Goal: Task Accomplishment & Management: Use online tool/utility

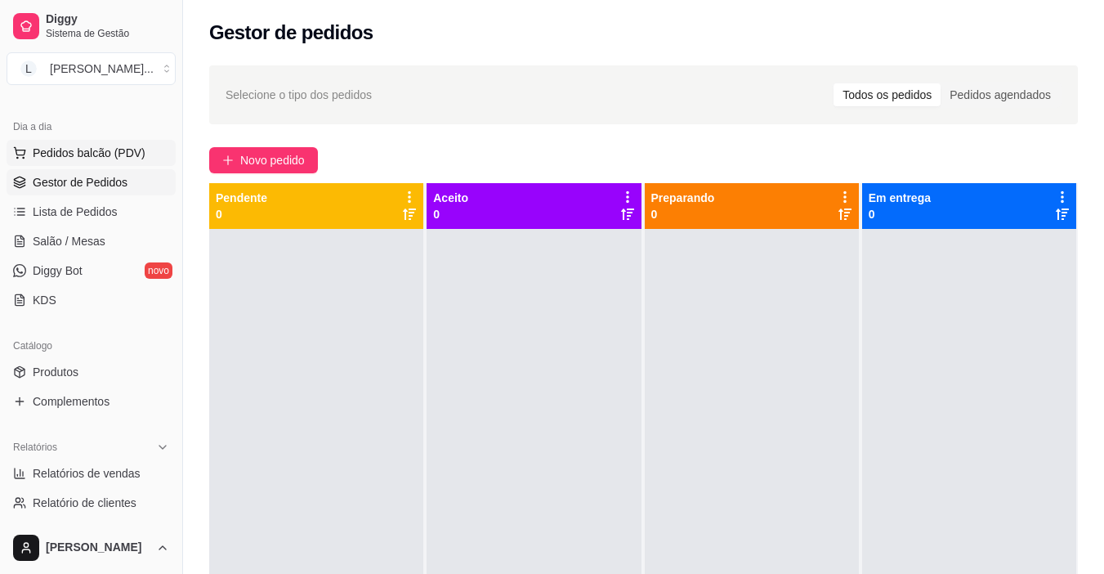
click at [125, 155] on span "Pedidos balcão (PDV)" at bounding box center [89, 153] width 113 height 16
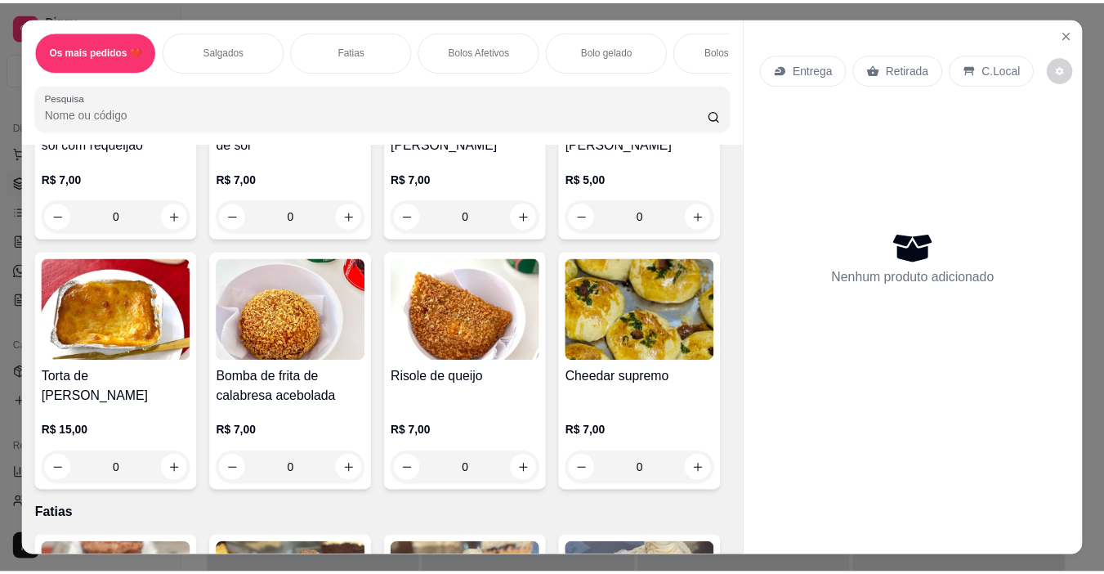
scroll to position [736, 0]
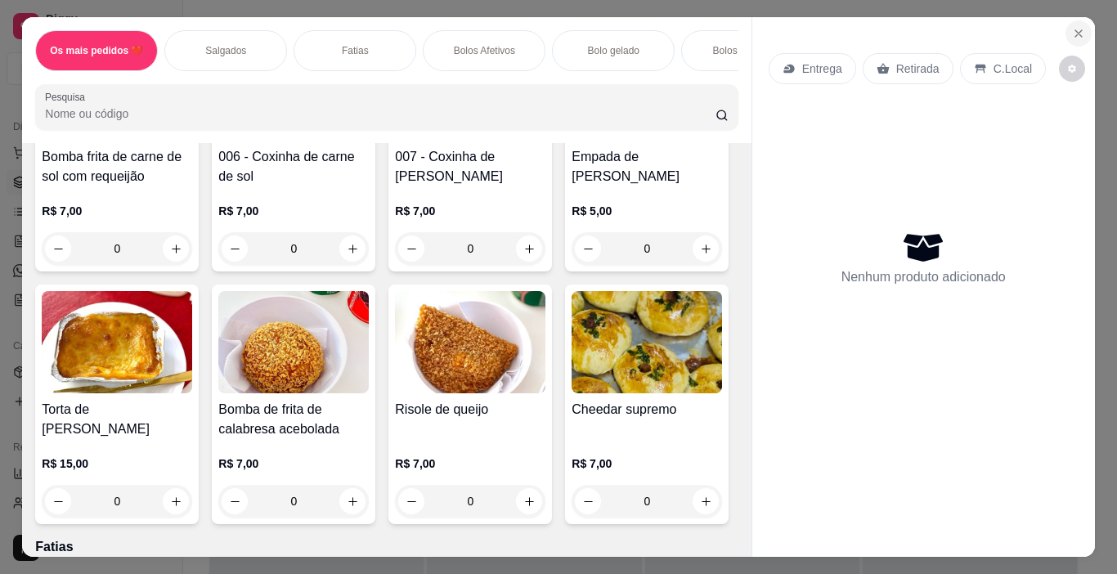
click at [1081, 27] on button "Close" at bounding box center [1078, 33] width 26 height 26
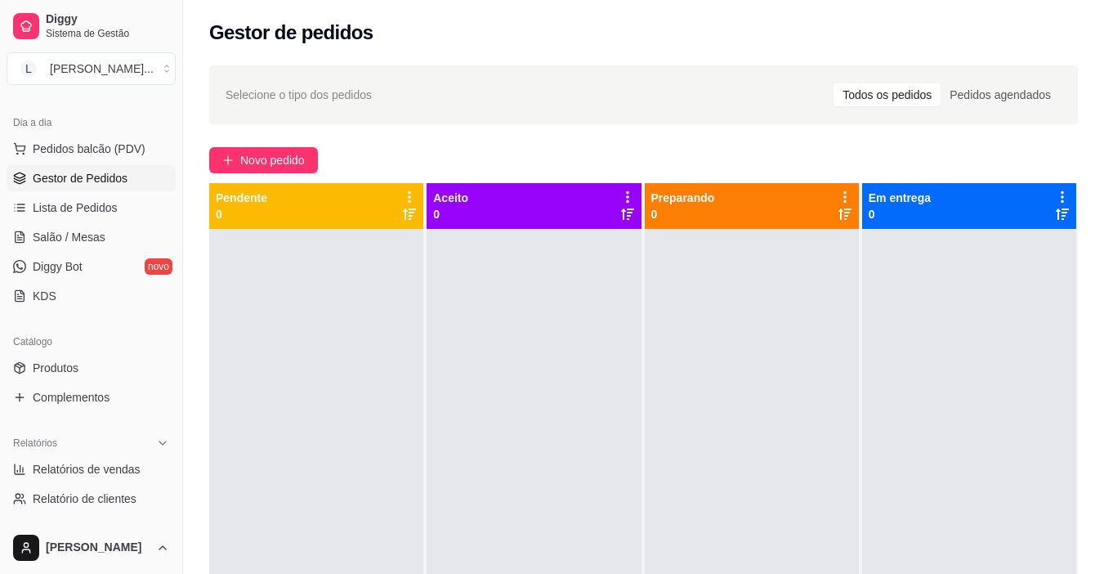
scroll to position [163, 0]
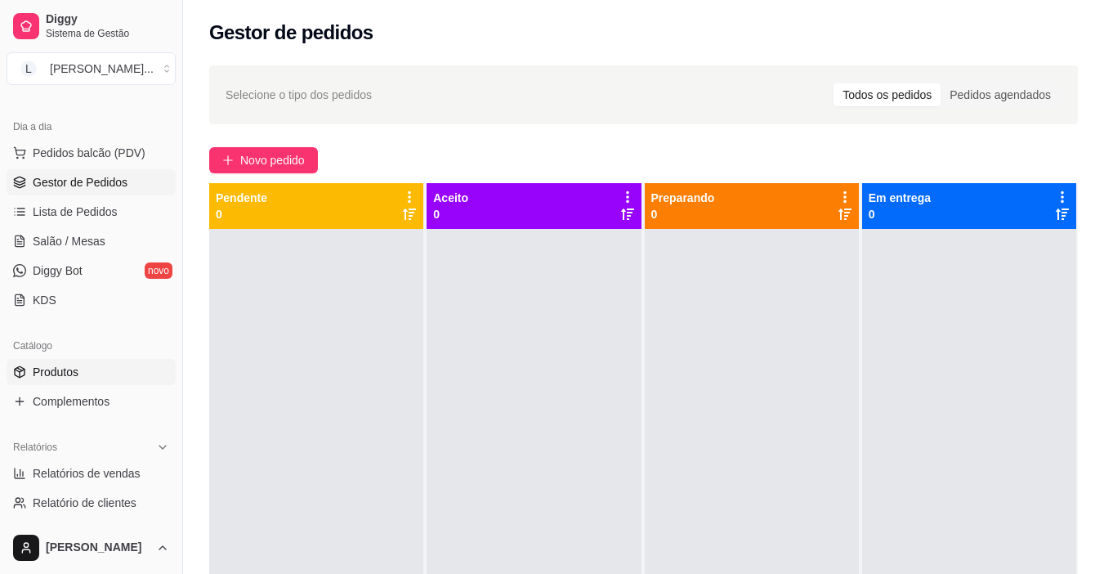
click at [75, 369] on span "Produtos" at bounding box center [56, 372] width 46 height 16
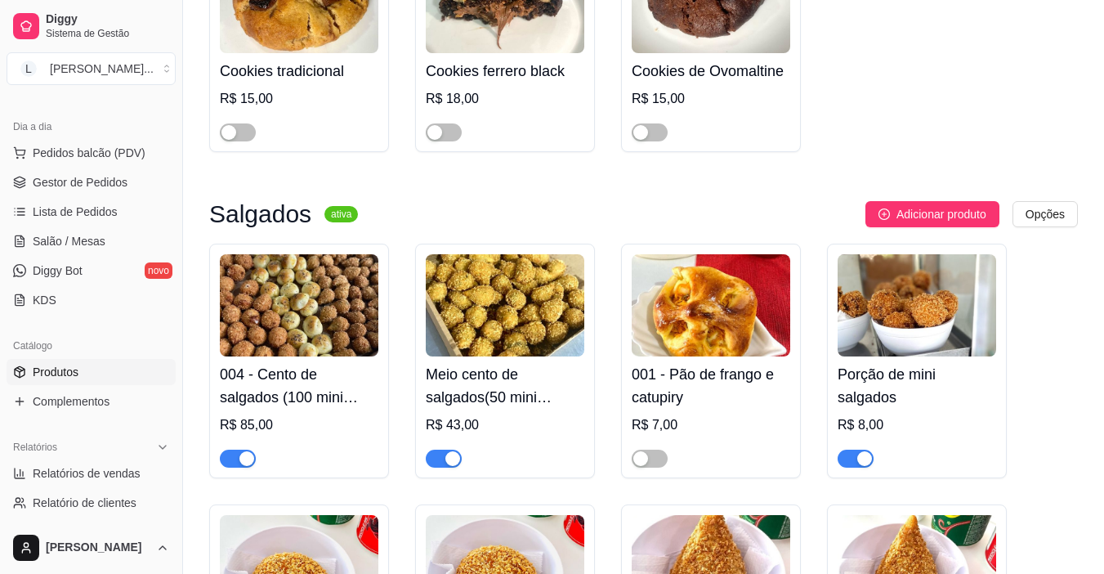
scroll to position [2116, 0]
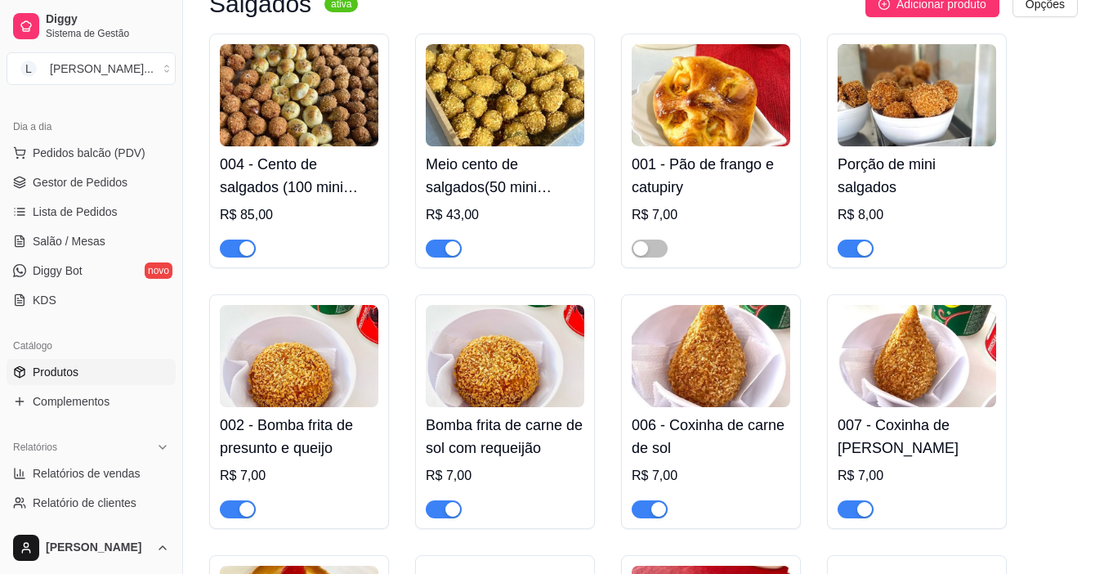
drag, startPoint x: 861, startPoint y: 299, endPoint x: 842, endPoint y: 384, distance: 87.1
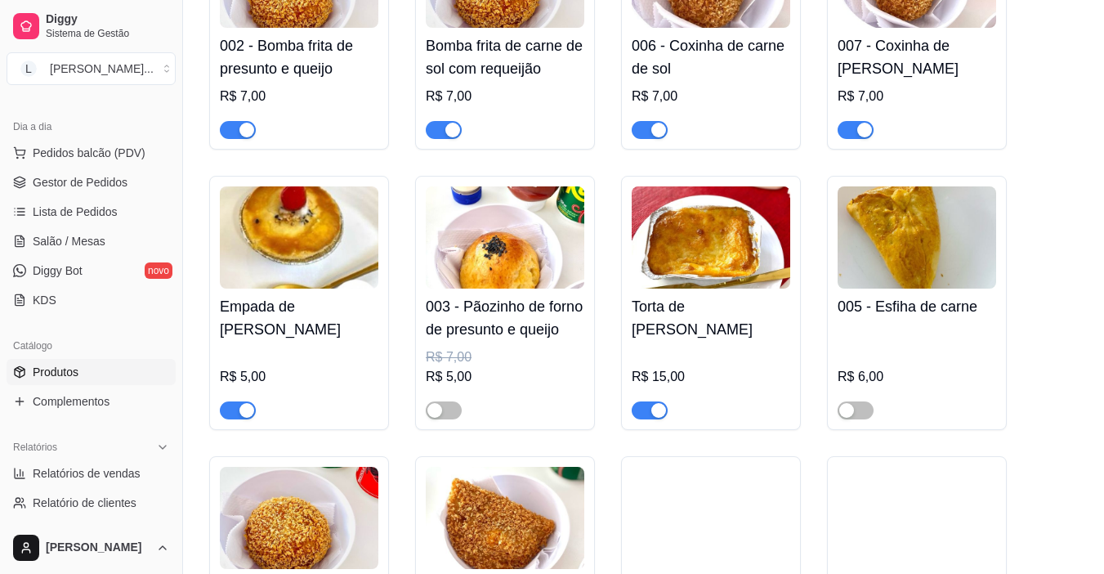
scroll to position [2513, 0]
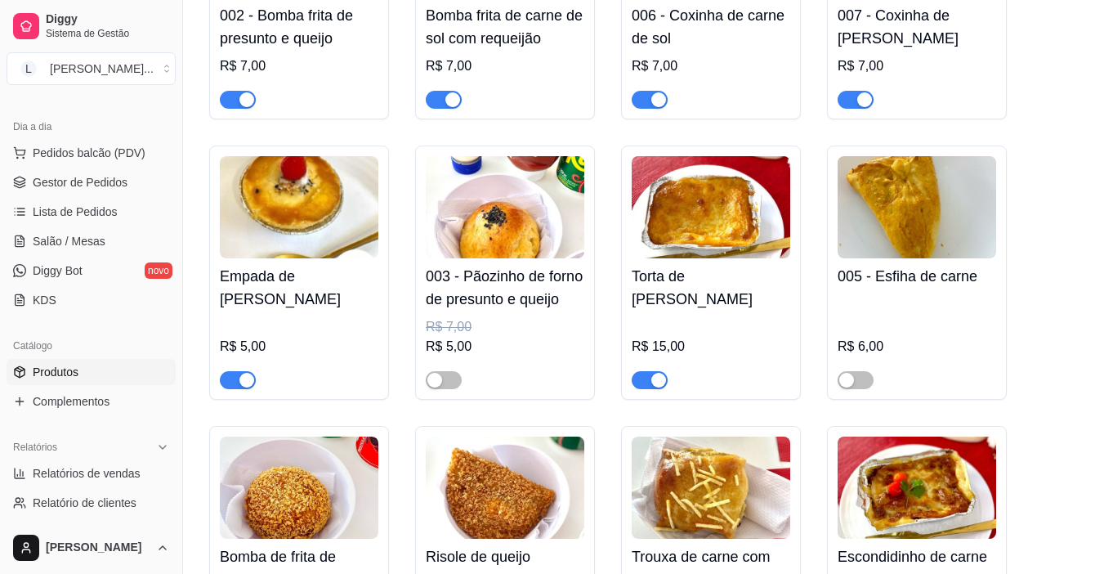
drag, startPoint x: 805, startPoint y: 349, endPoint x: 800, endPoint y: 413, distance: 63.9
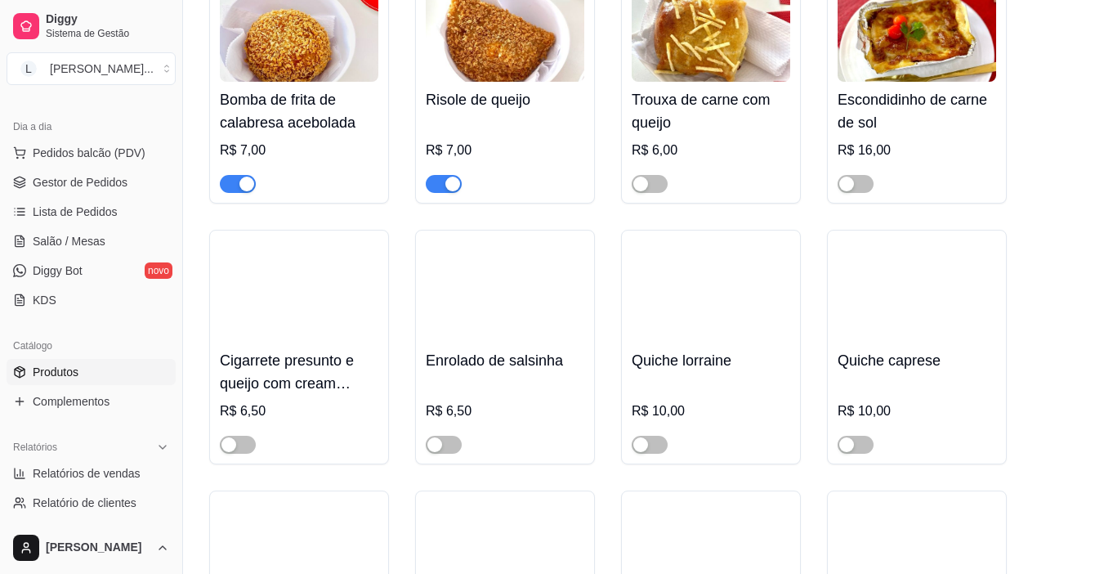
drag, startPoint x: 799, startPoint y: 271, endPoint x: 796, endPoint y: 371, distance: 99.8
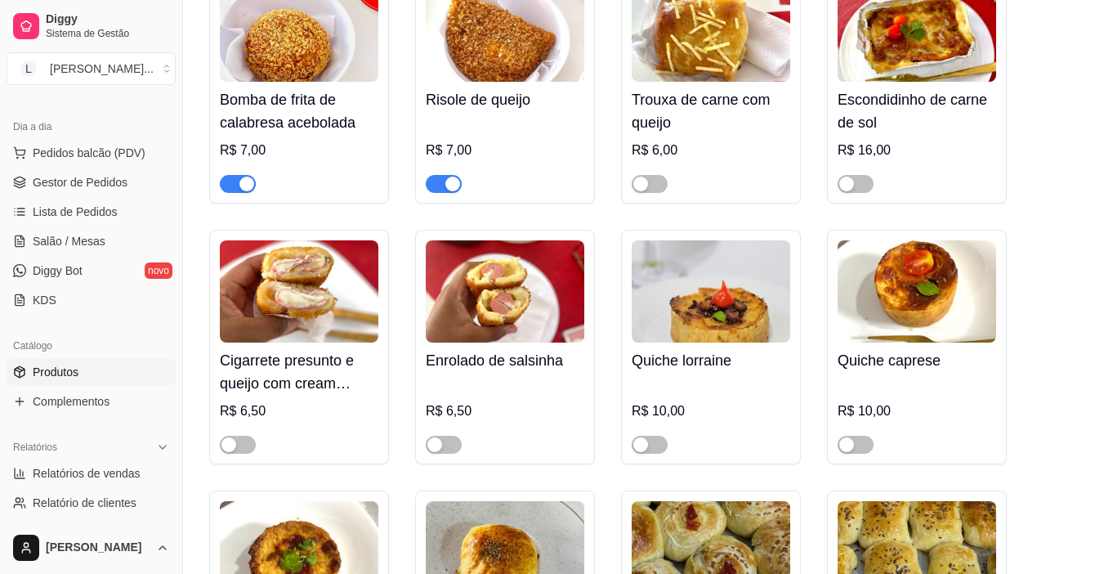
scroll to position [3097, 0]
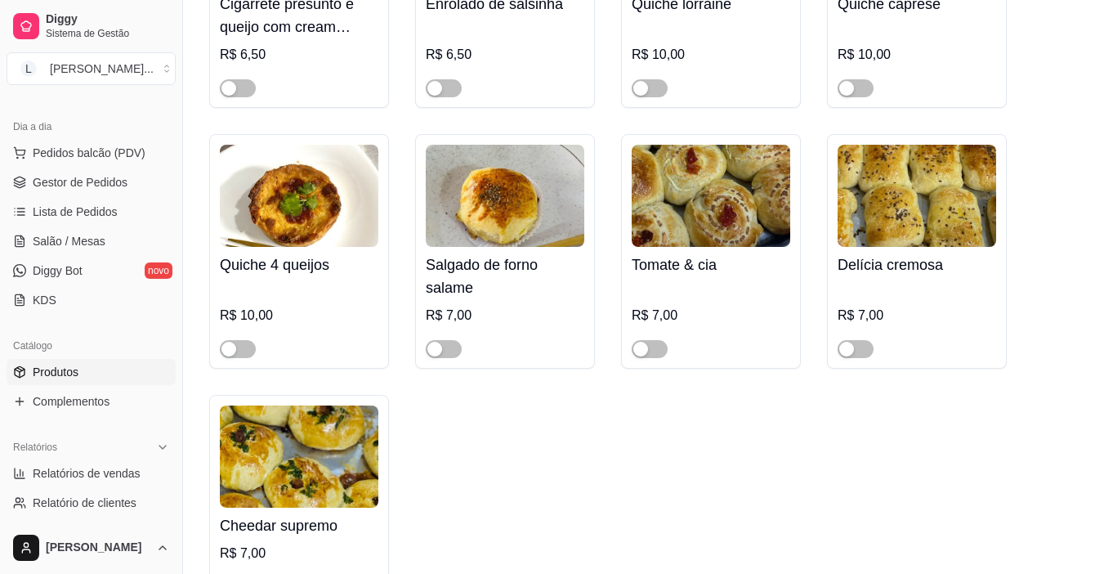
drag, startPoint x: 788, startPoint y: 267, endPoint x: 783, endPoint y: 327, distance: 59.9
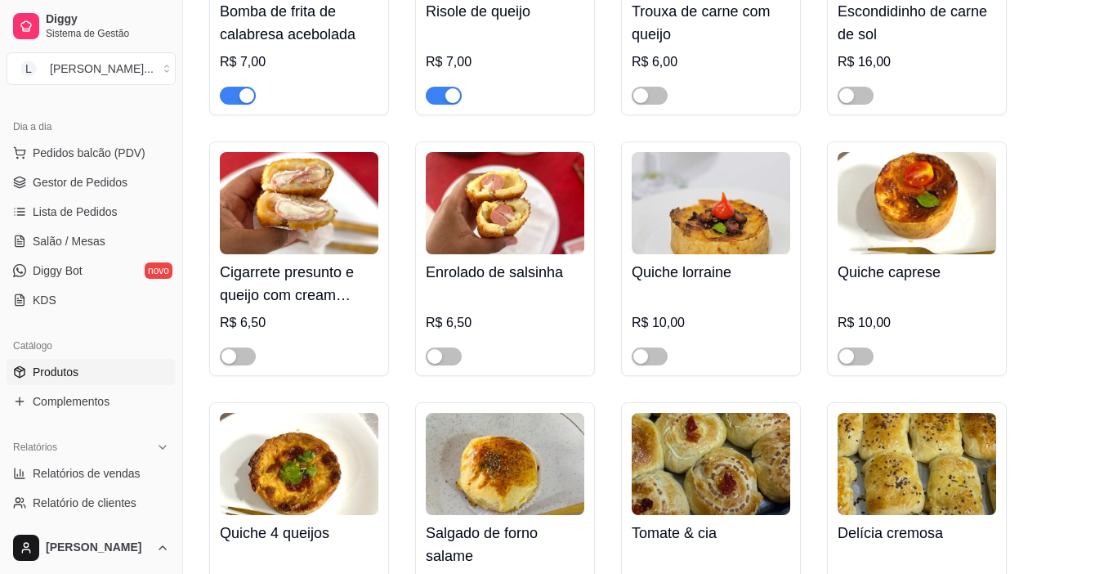
drag, startPoint x: 803, startPoint y: 393, endPoint x: 797, endPoint y: 295, distance: 98.3
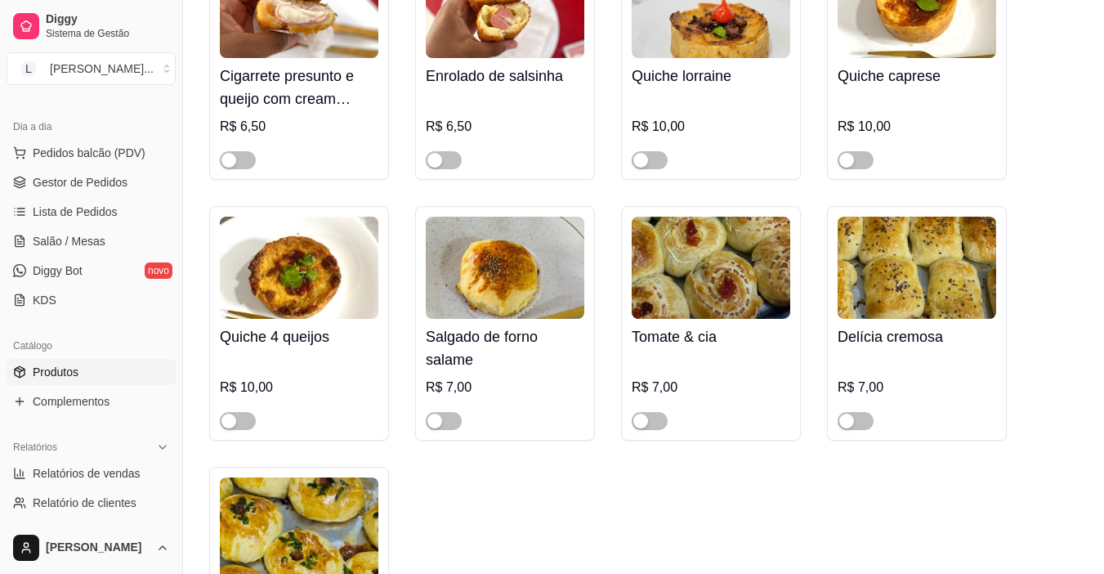
scroll to position [3337, 0]
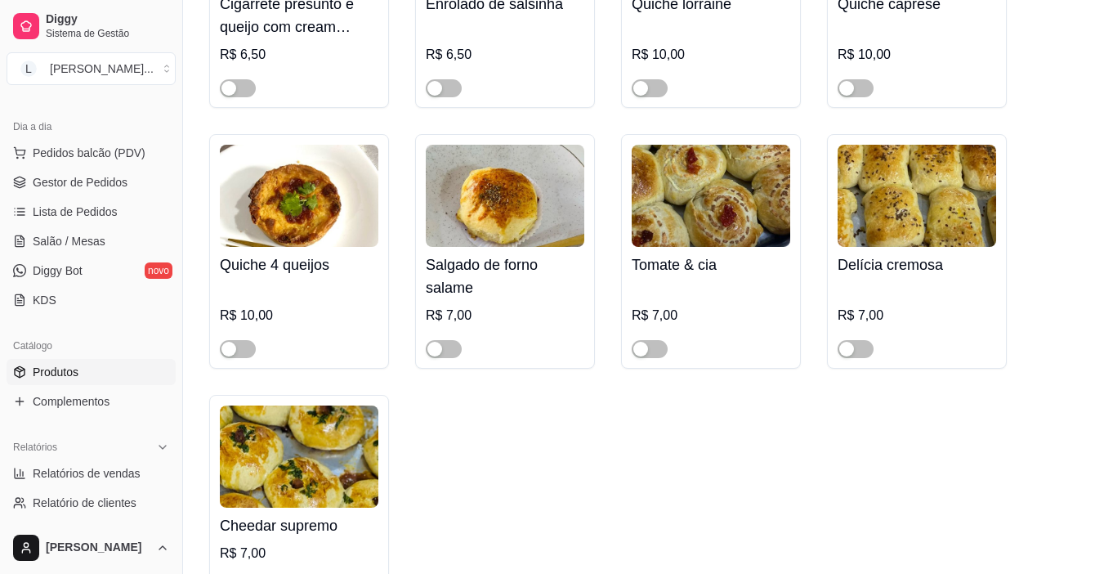
drag, startPoint x: 795, startPoint y: 297, endPoint x: 794, endPoint y: 374, distance: 76.9
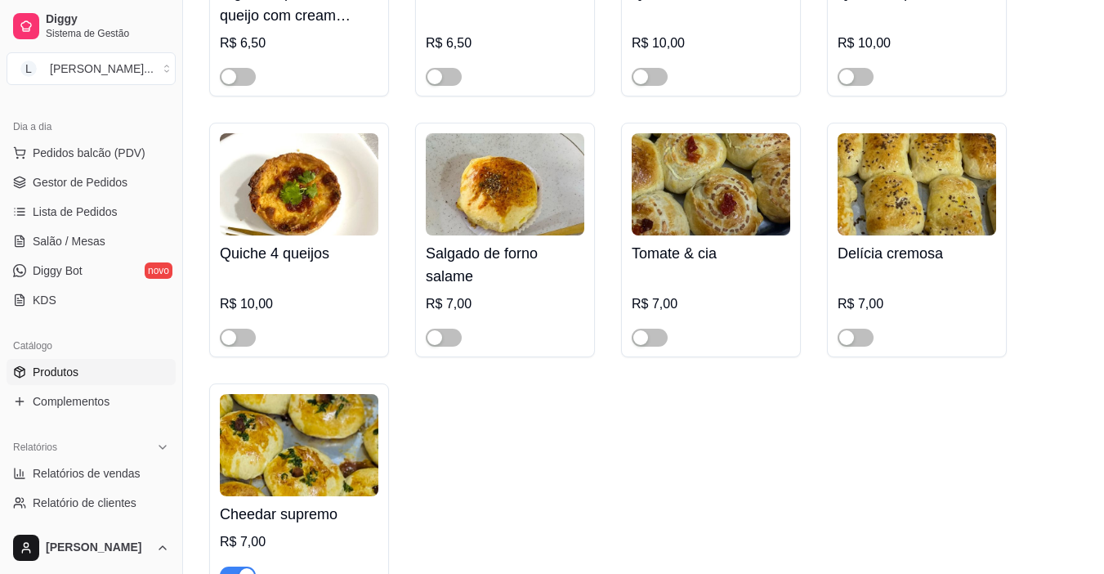
drag, startPoint x: 791, startPoint y: 366, endPoint x: 790, endPoint y: 378, distance: 12.3
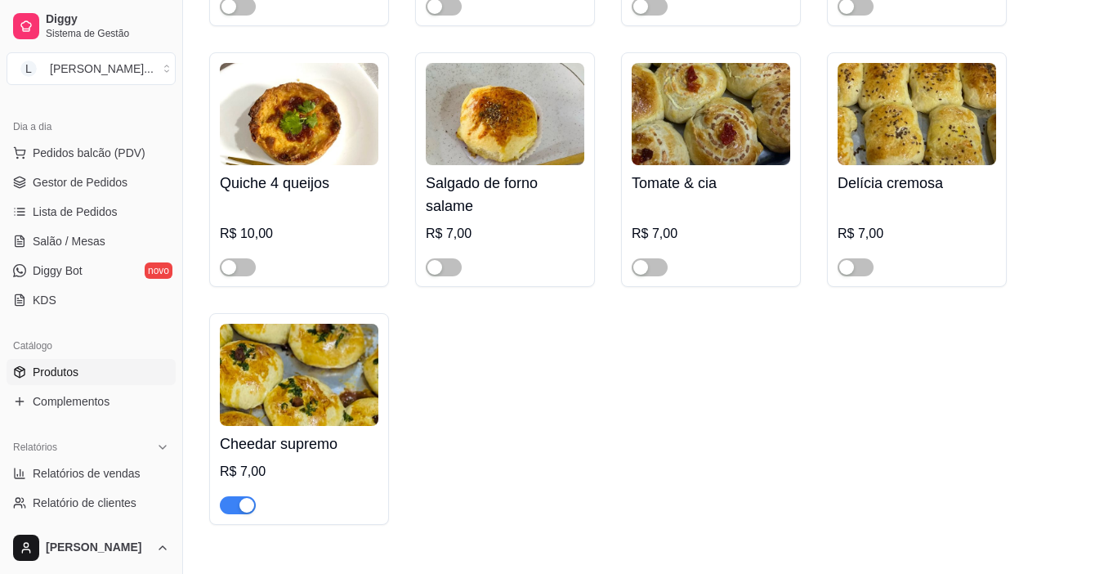
scroll to position [3414, 0]
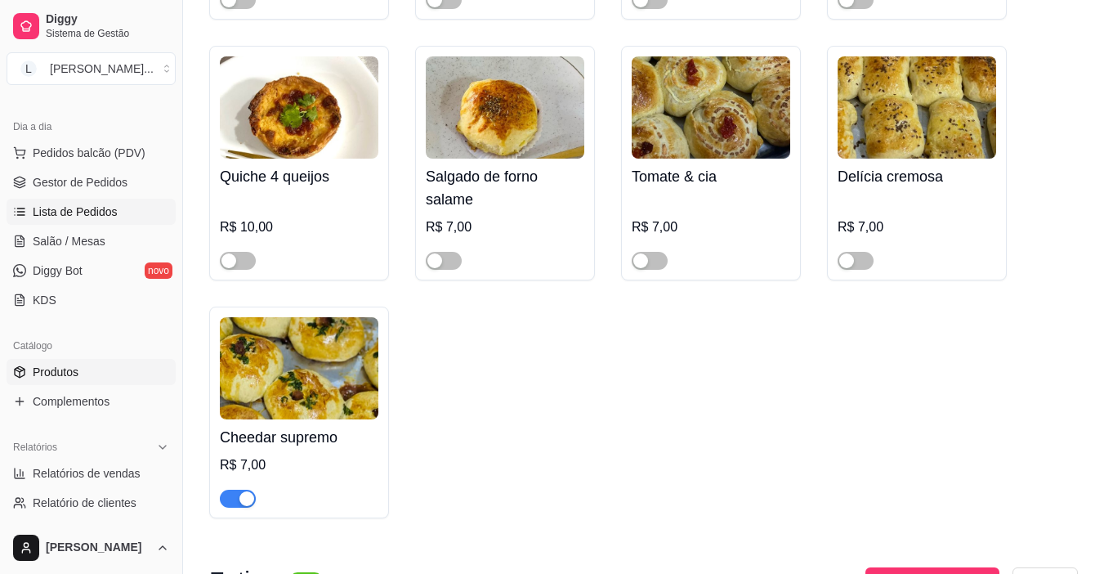
click at [112, 214] on span "Lista de Pedidos" at bounding box center [75, 212] width 85 height 16
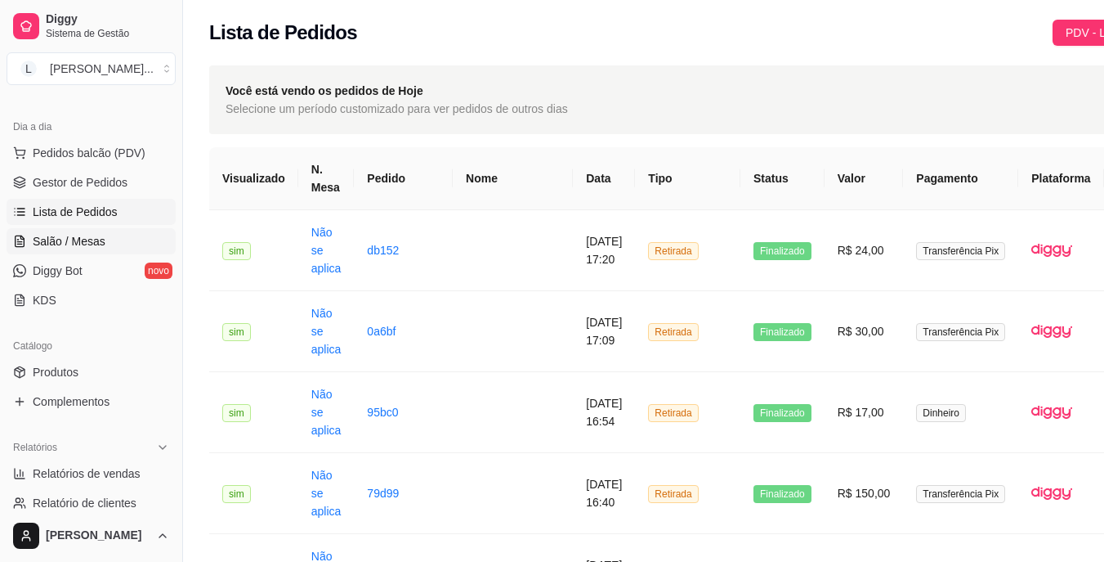
click at [34, 236] on span "Salão / Mesas" at bounding box center [69, 241] width 73 height 16
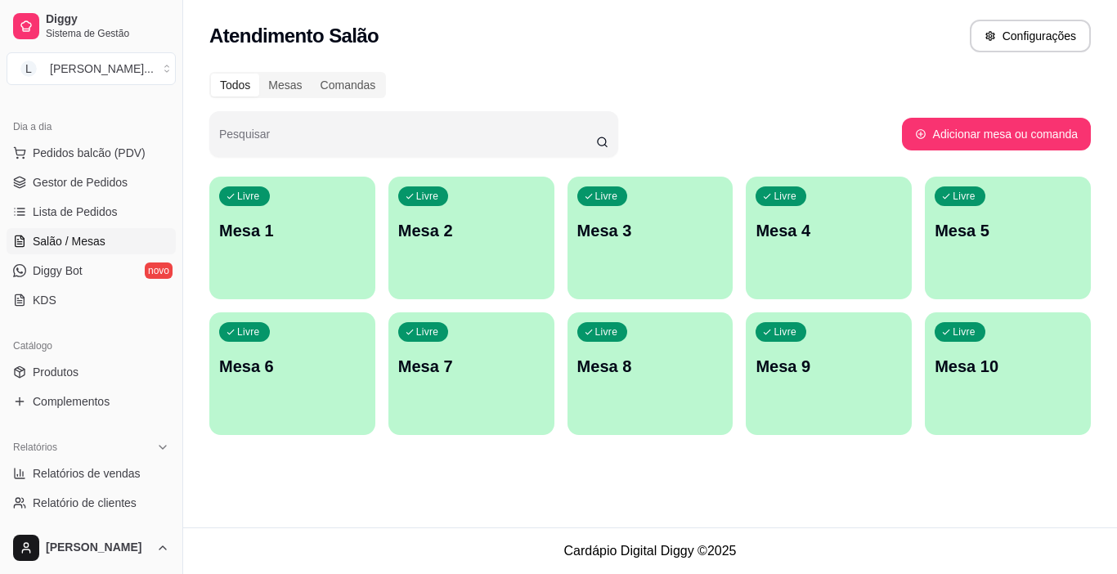
click at [798, 236] on p "Mesa 4" at bounding box center [828, 230] width 146 height 23
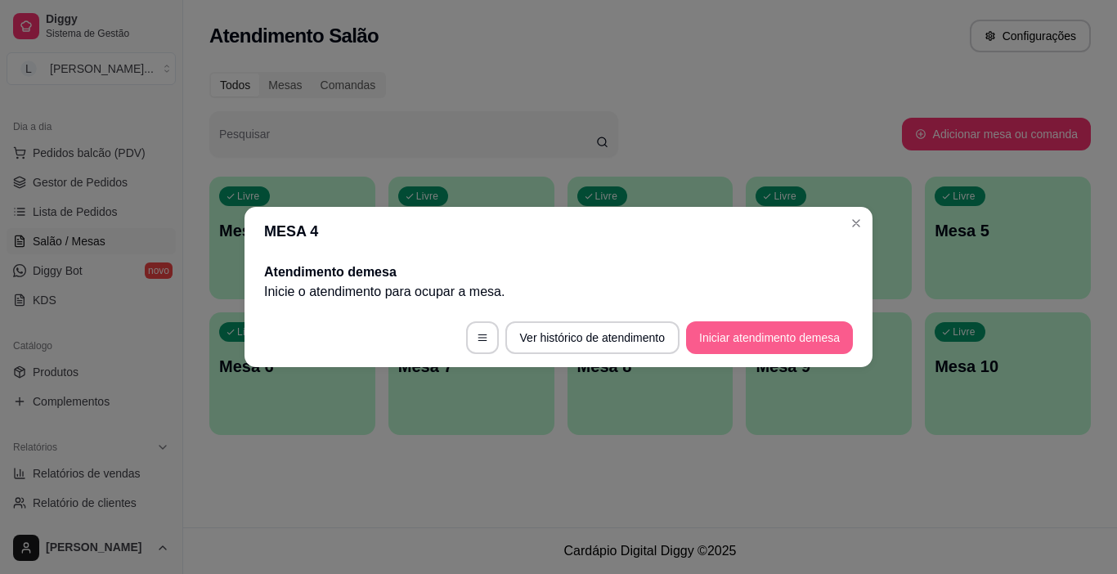
click at [790, 331] on button "Iniciar atendimento de mesa" at bounding box center [769, 337] width 167 height 33
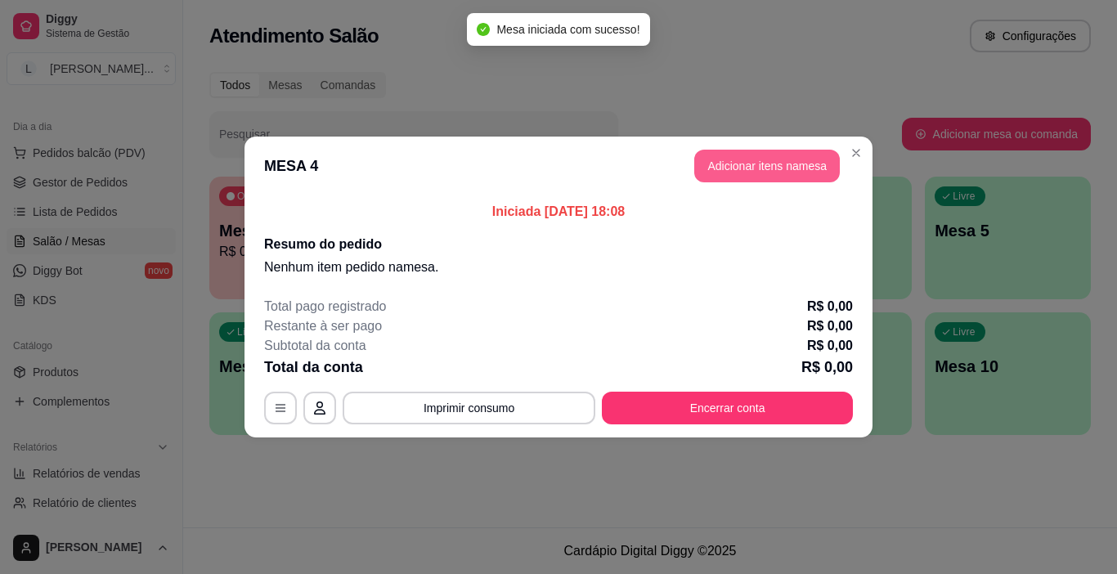
click at [754, 162] on button "Adicionar itens na mesa" at bounding box center [766, 166] width 145 height 33
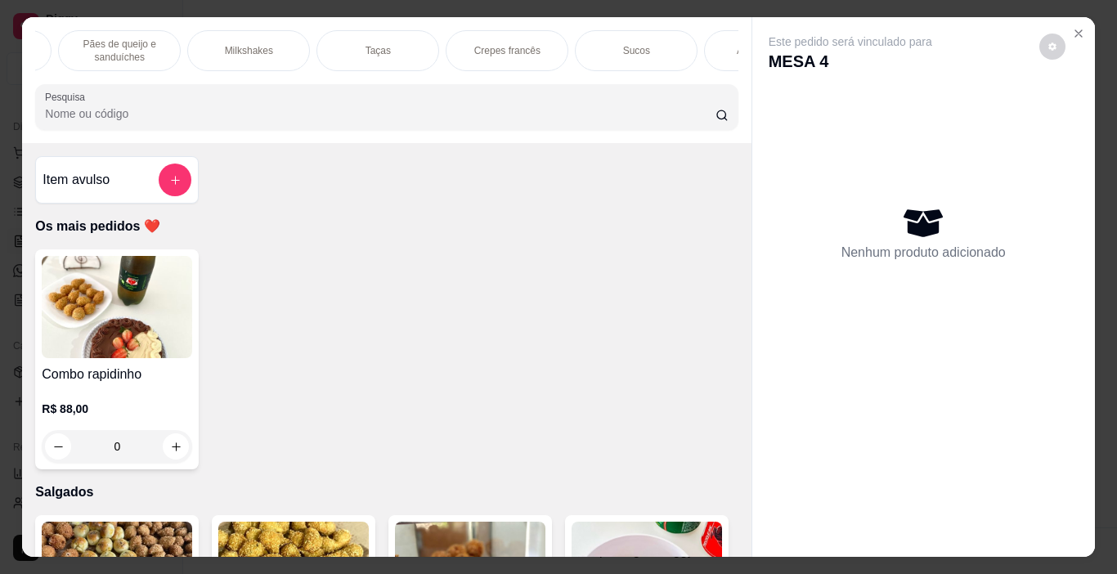
scroll to position [0, 1564]
click at [497, 47] on div "Crepes francês" at bounding box center [469, 50] width 123 height 41
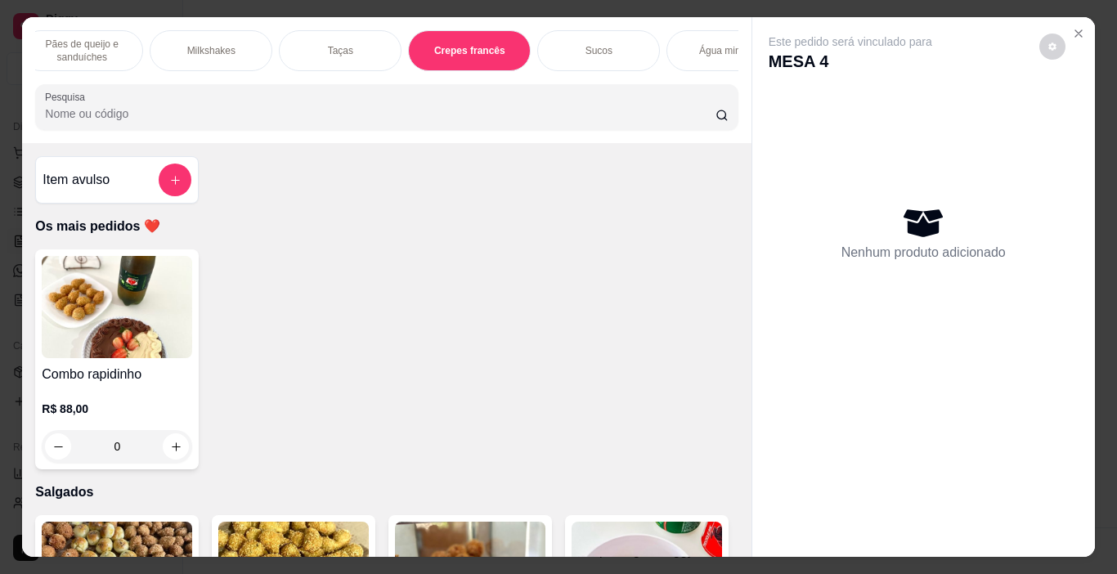
scroll to position [41, 0]
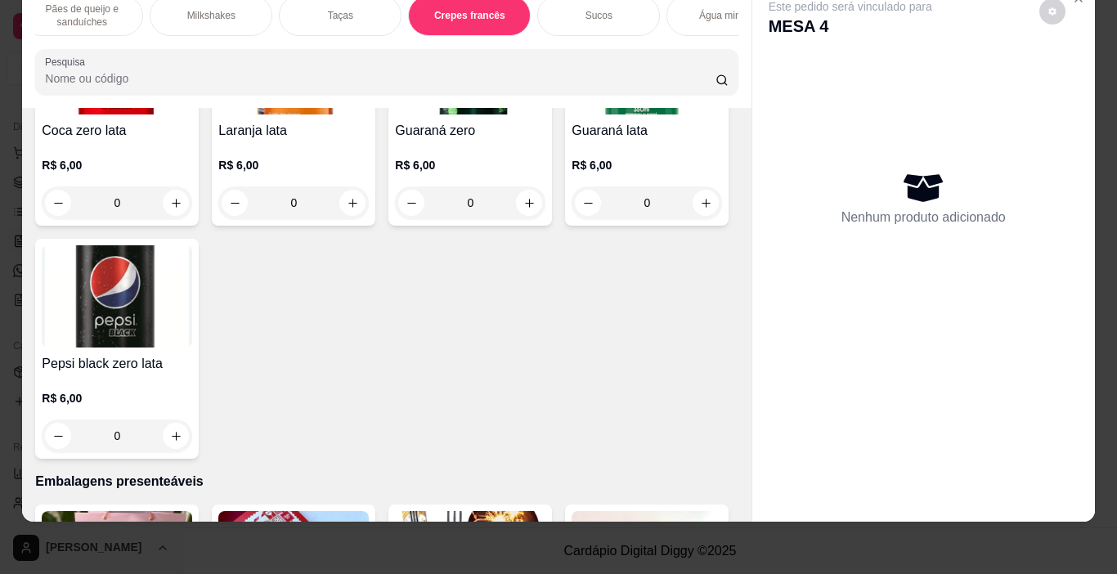
type input "1"
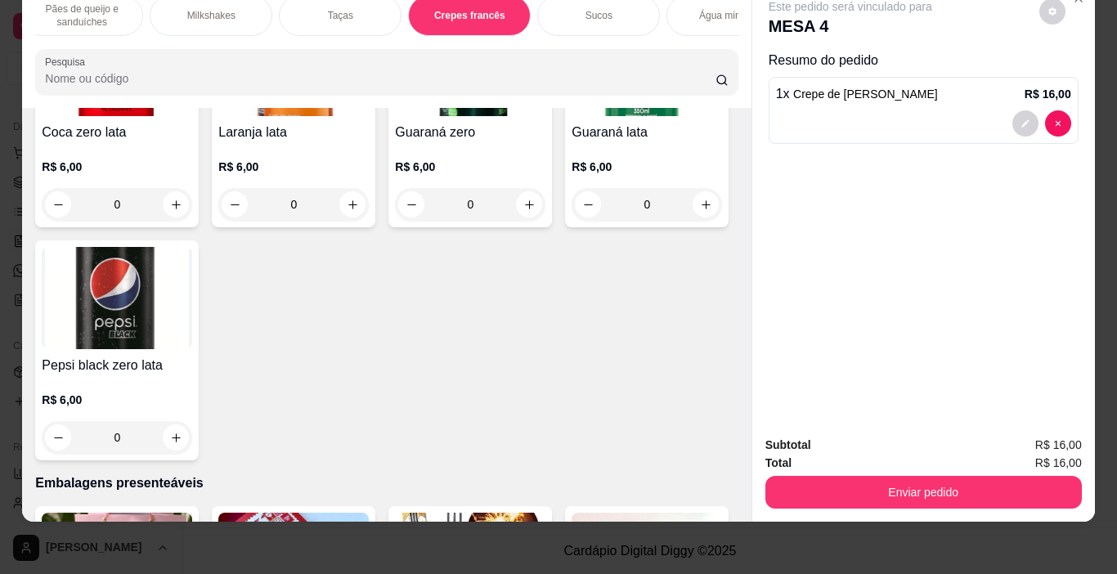
type input "1"
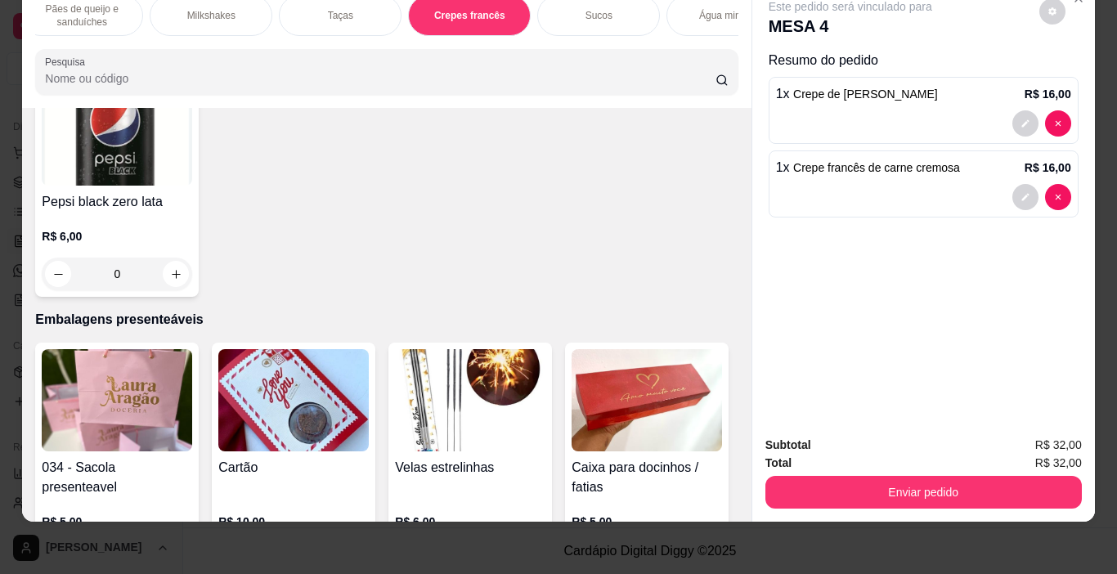
scroll to position [6734, 0]
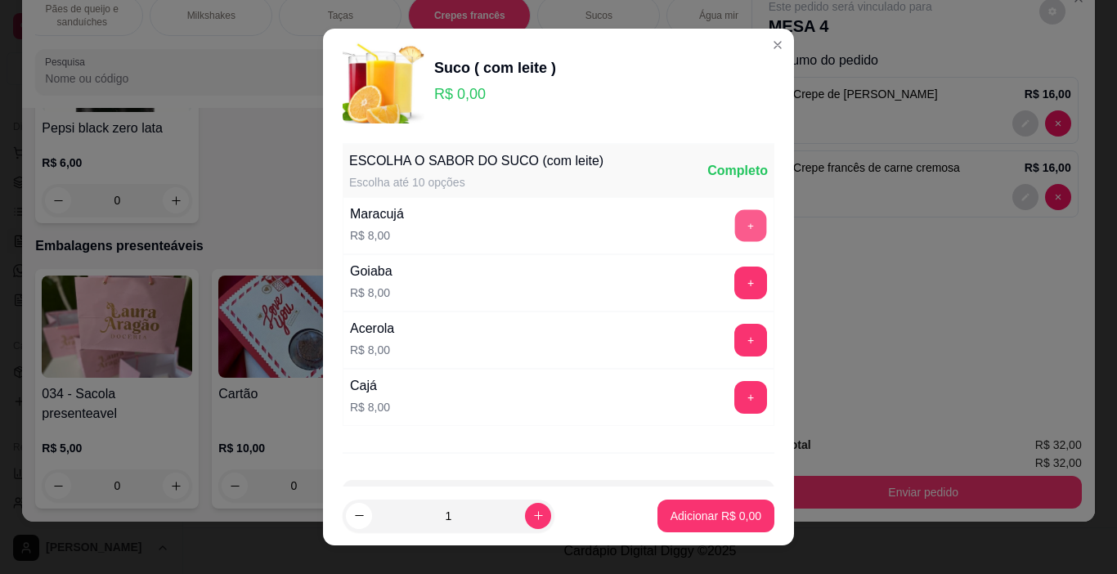
click at [735, 228] on button "+" at bounding box center [751, 226] width 32 height 32
click at [734, 227] on button "+" at bounding box center [750, 225] width 33 height 33
click at [727, 520] on p "Adicionar R$ 16,00" at bounding box center [712, 516] width 97 height 16
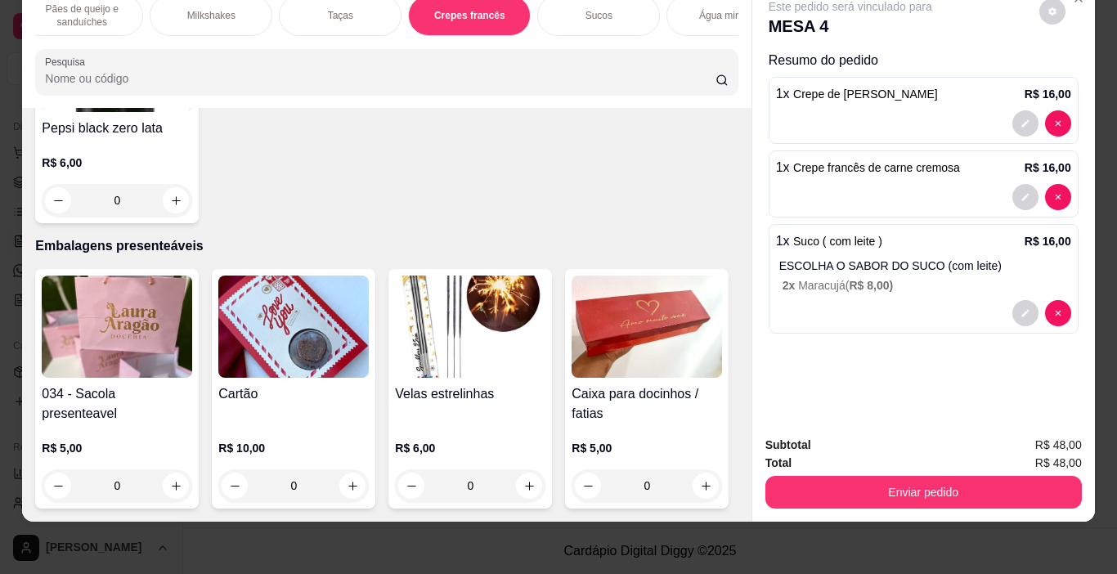
drag, startPoint x: 512, startPoint y: 24, endPoint x: 360, endPoint y: 31, distance: 151.4
click at [353, 34] on div "Os mais pedidos ❤️ Salgados Fatias Bolos Afetivos Bolo gelado Bolos no pote Pal…" at bounding box center [386, 15] width 702 height 41
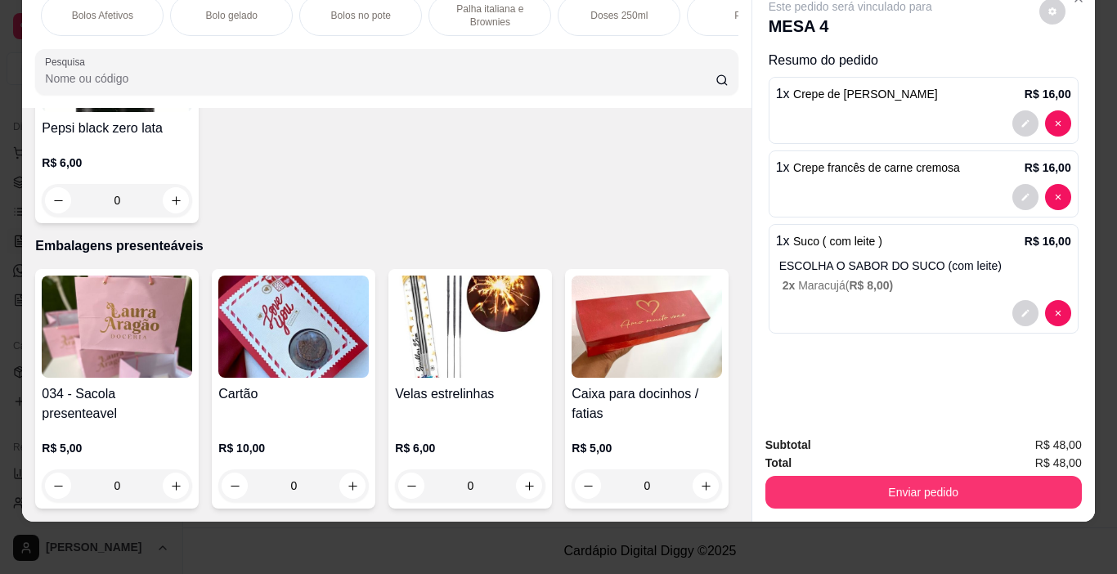
scroll to position [0, 0]
click at [217, 16] on div "Salgados" at bounding box center [225, 15] width 123 height 41
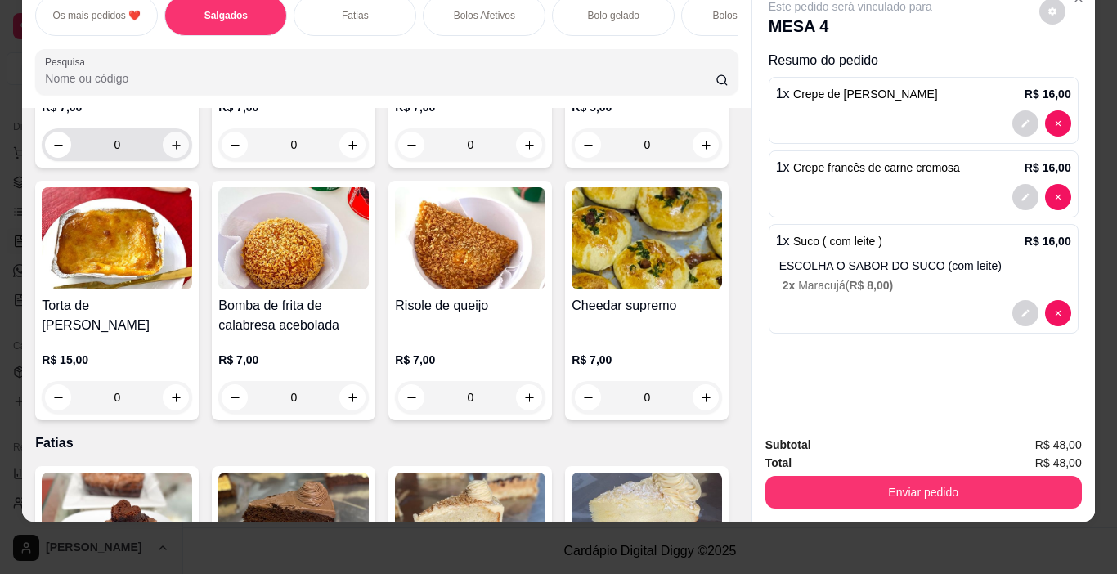
scroll to position [830, 0]
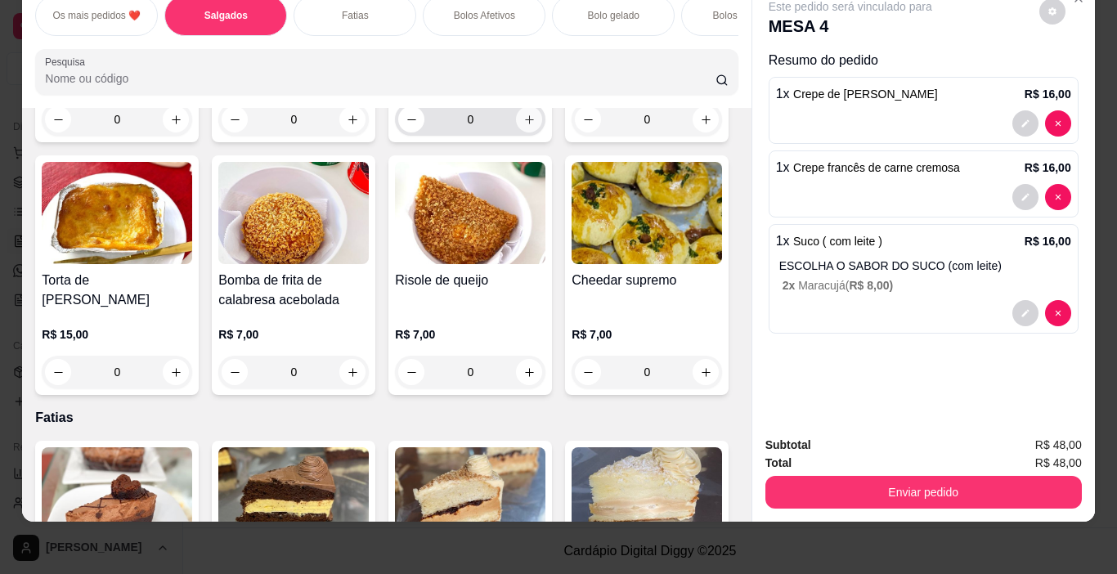
click at [523, 126] on icon "increase-product-quantity" at bounding box center [529, 120] width 12 height 12
type input "1"
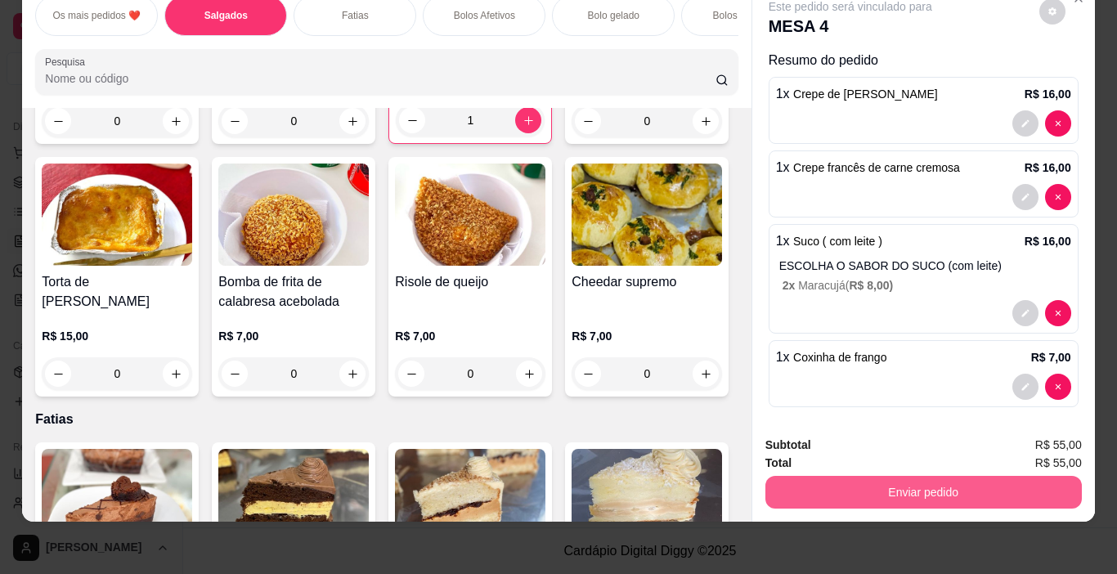
click at [857, 481] on button "Enviar pedido" at bounding box center [923, 492] width 316 height 33
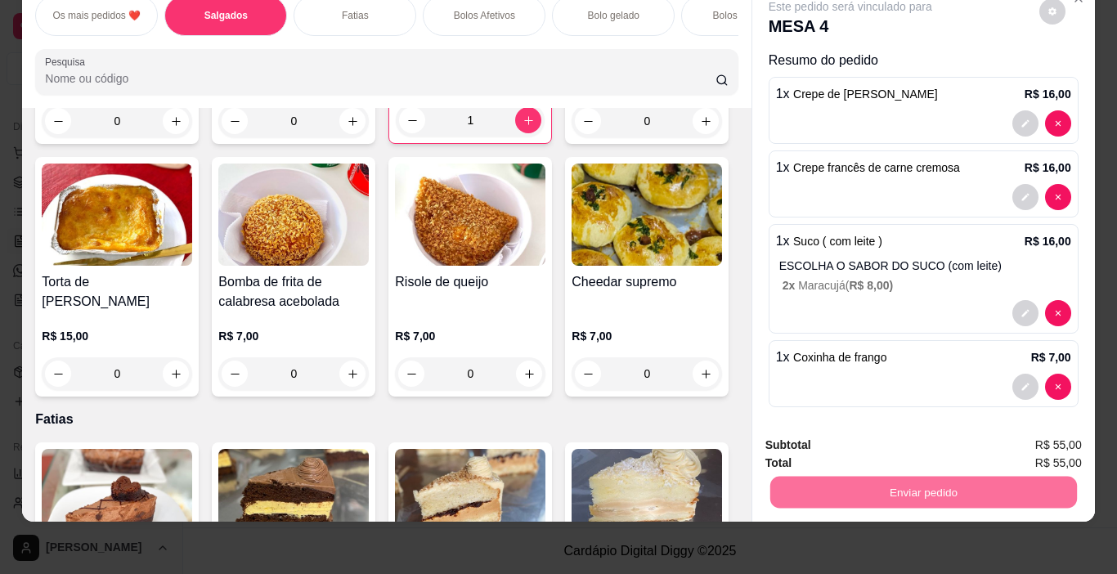
click at [863, 453] on button "Não registrar e enviar pedido" at bounding box center [869, 439] width 170 height 31
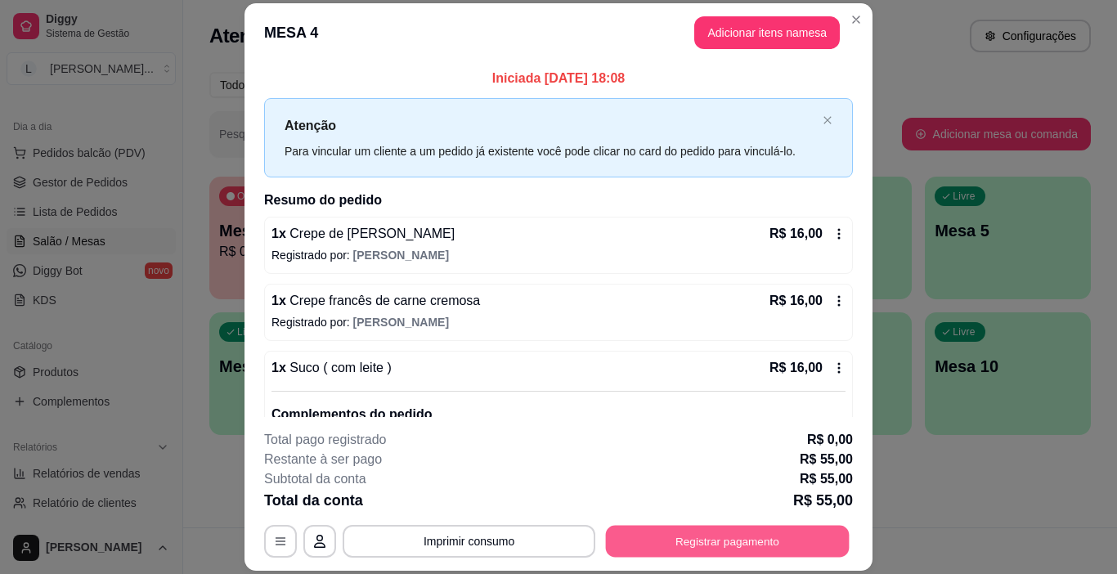
click at [731, 548] on button "Registrar pagamento" at bounding box center [728, 542] width 244 height 32
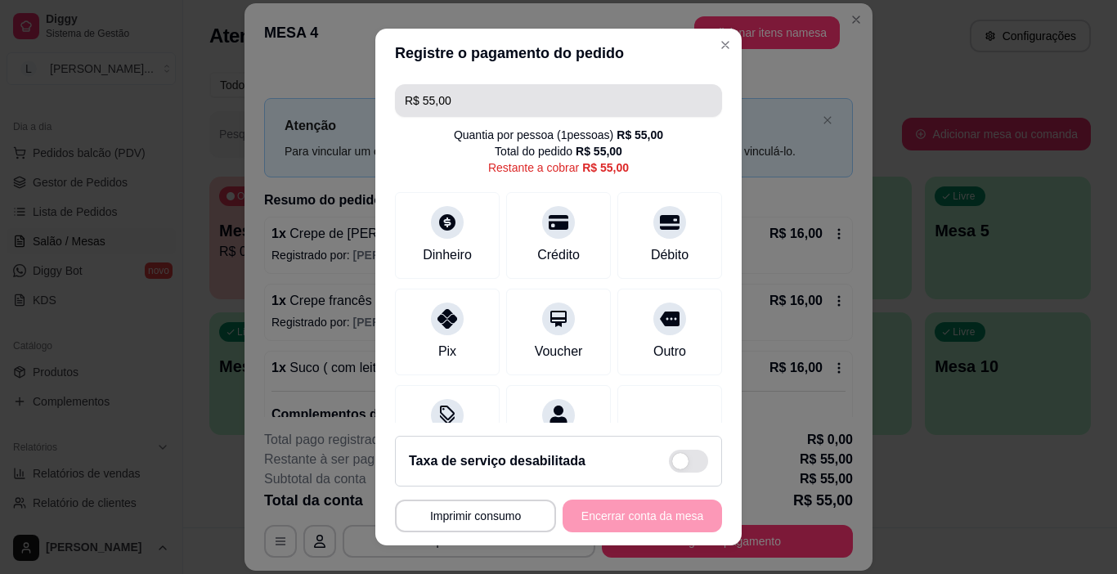
click at [495, 97] on input "R$ 55,00" at bounding box center [558, 100] width 307 height 33
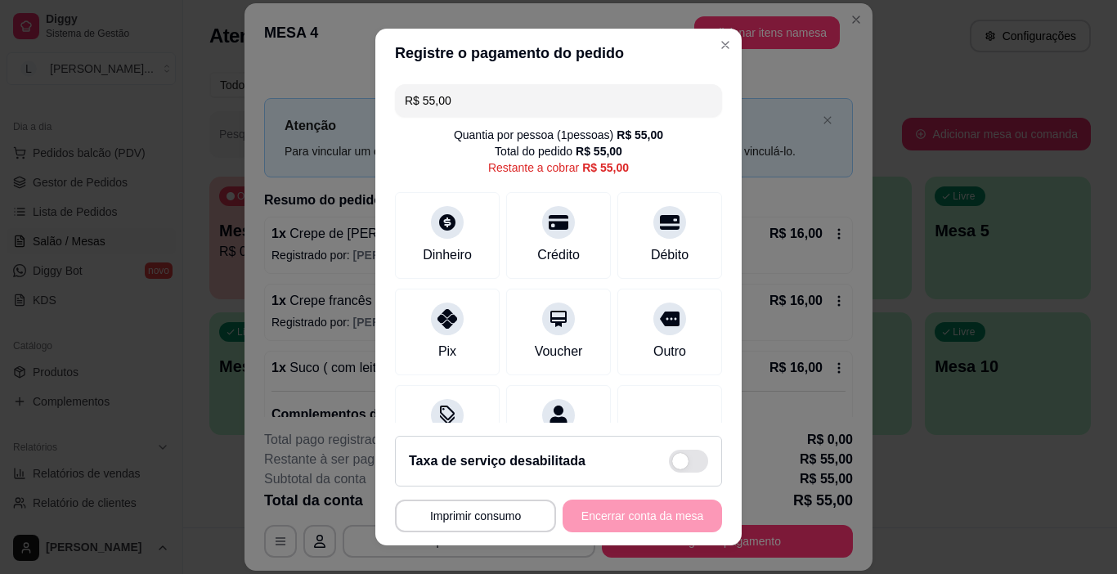
click at [495, 97] on input "R$ 55,00" at bounding box center [558, 100] width 307 height 33
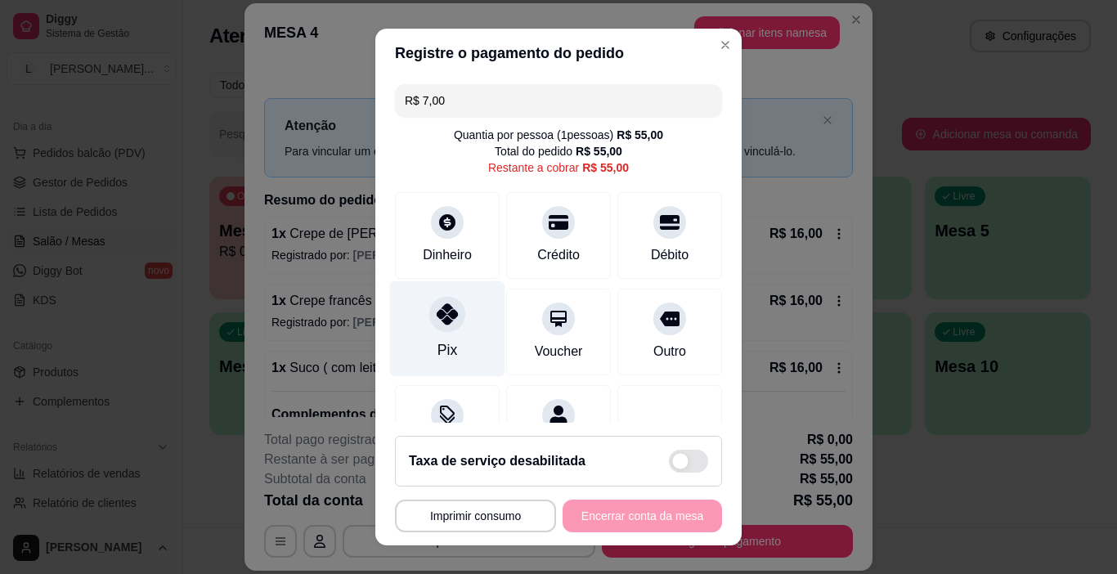
click at [450, 325] on div at bounding box center [447, 315] width 36 height 36
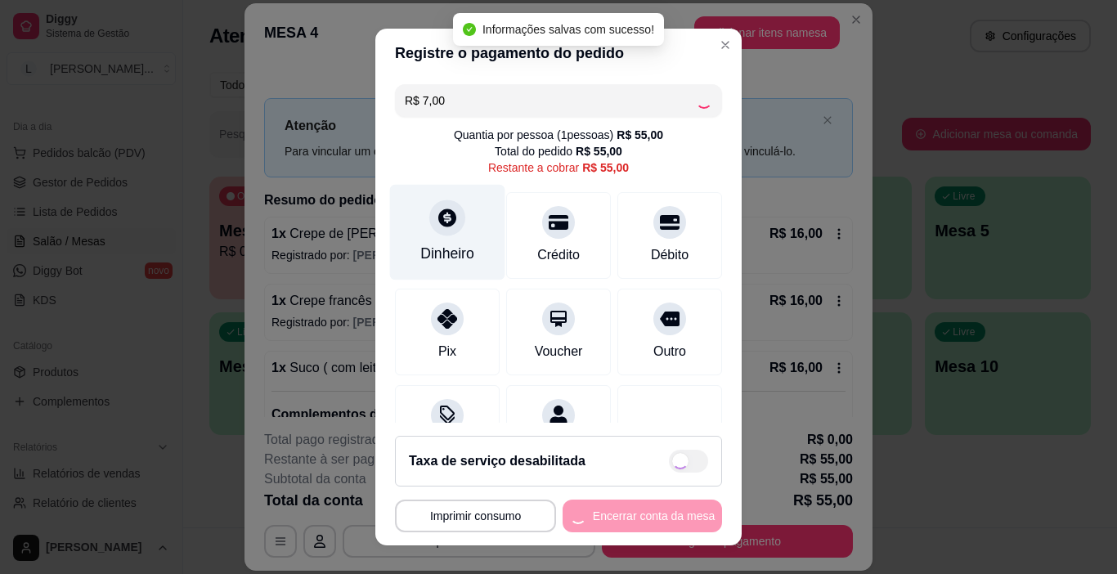
type input "R$ 48,00"
click at [456, 244] on div "Dinheiro" at bounding box center [447, 253] width 54 height 21
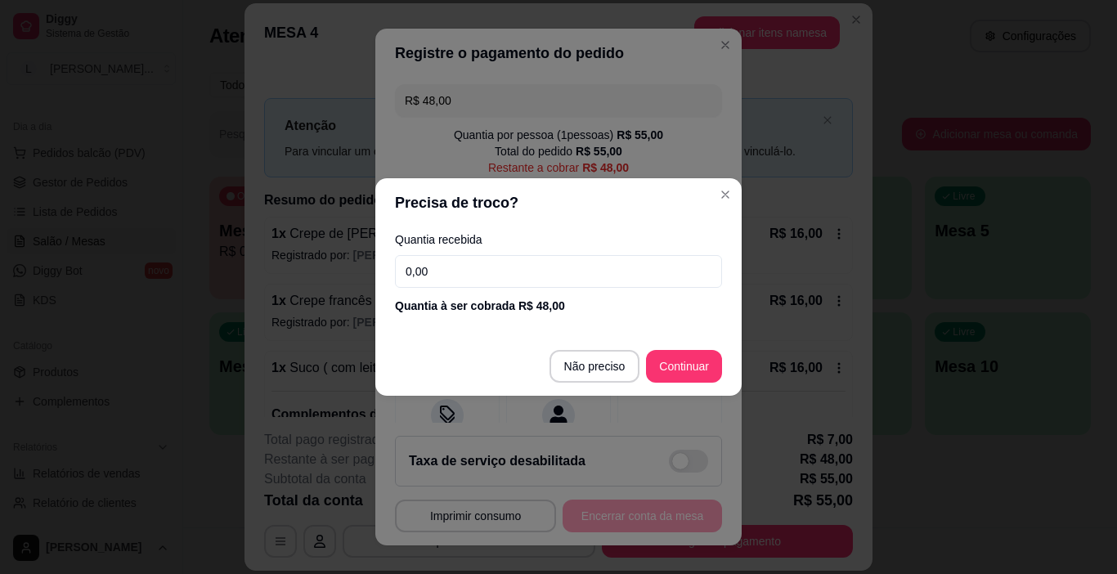
click at [538, 274] on input "0,00" at bounding box center [558, 271] width 327 height 33
type input "100,00"
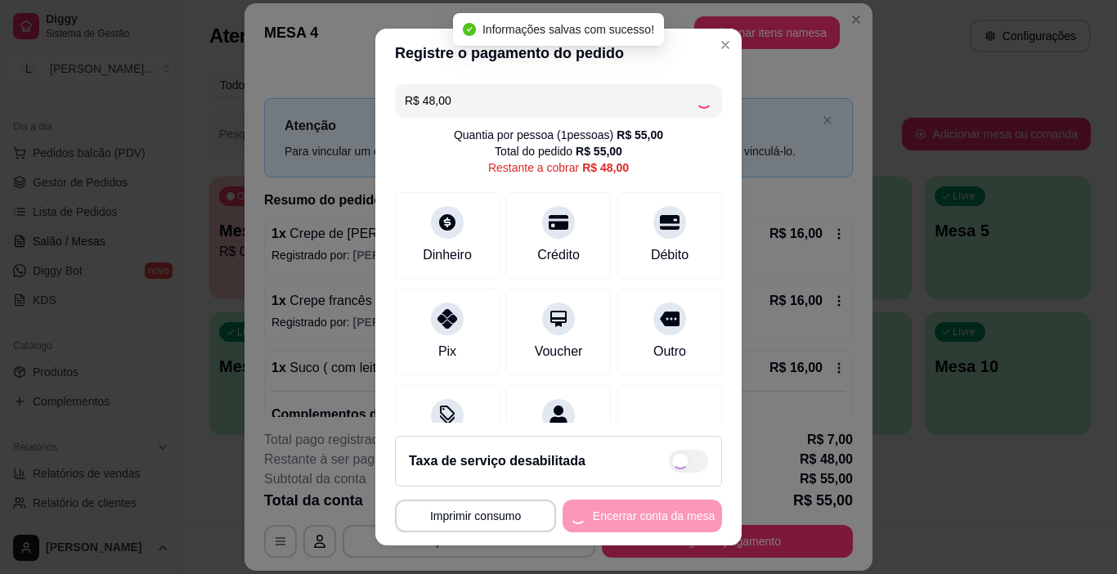
type input "R$ 0,00"
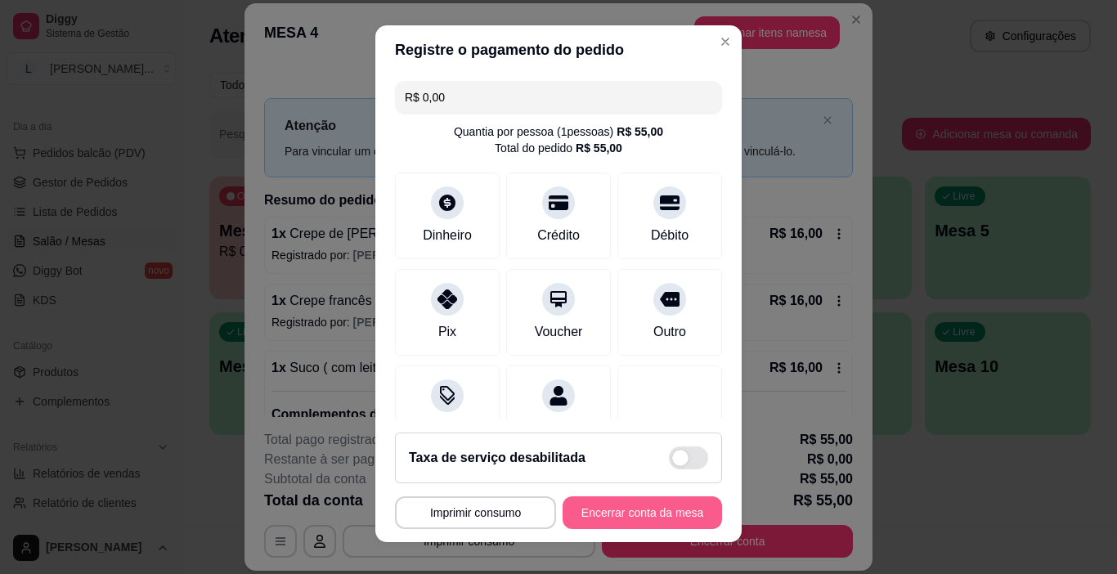
scroll to position [0, 0]
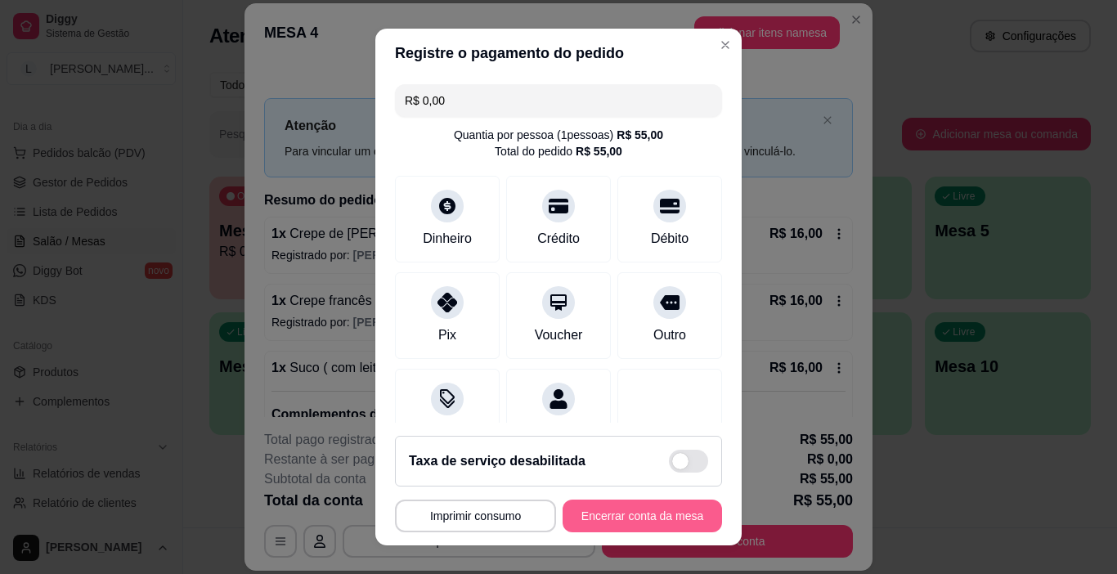
click at [593, 509] on button "Encerrar conta da mesa" at bounding box center [641, 515] width 159 height 33
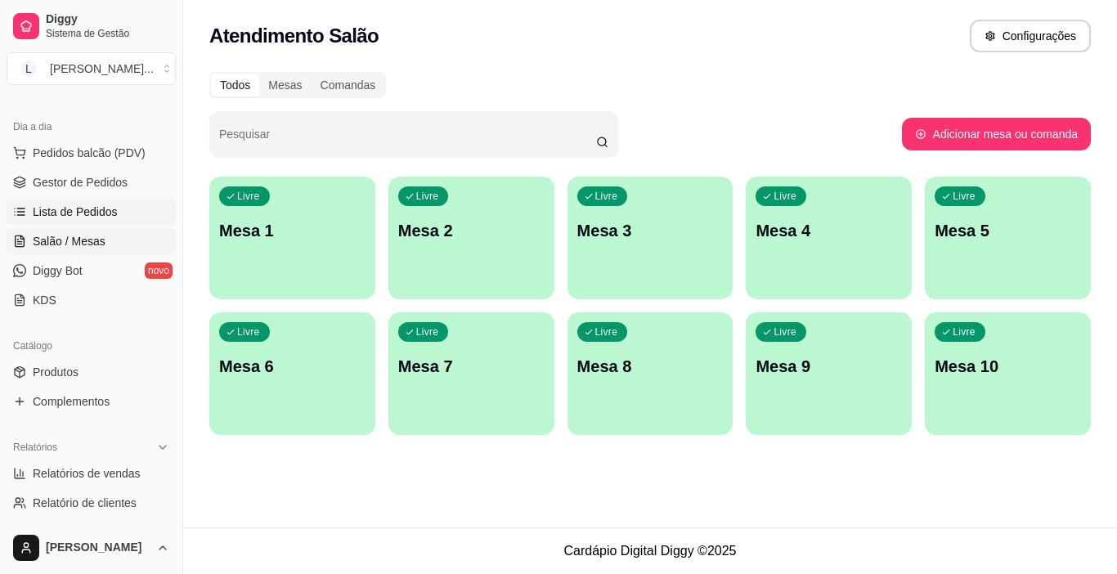
click at [63, 213] on span "Lista de Pedidos" at bounding box center [75, 212] width 85 height 16
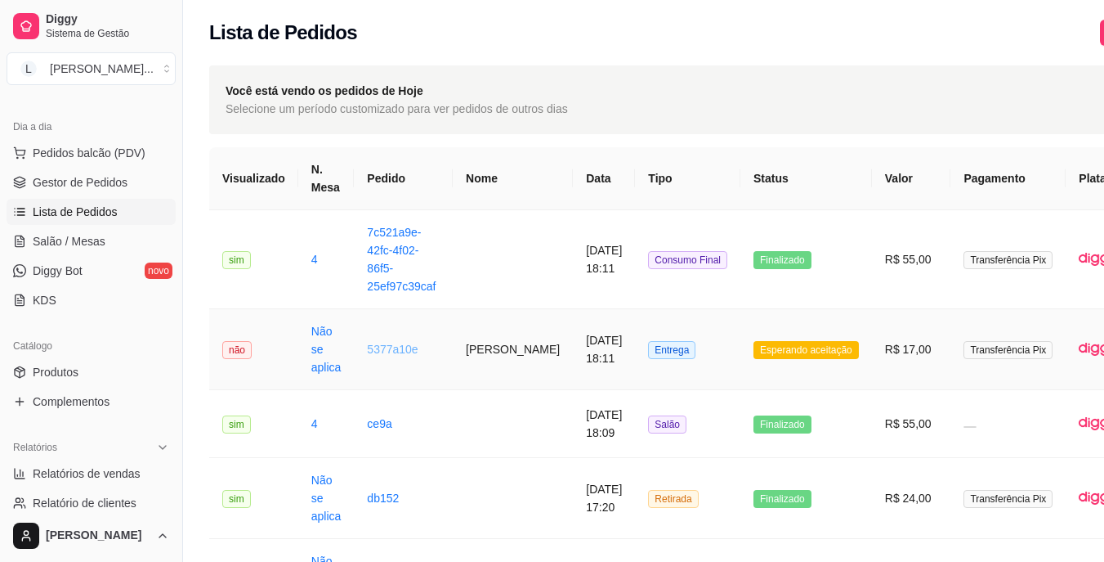
click at [399, 351] on link "5377a10e" at bounding box center [392, 348] width 51 height 13
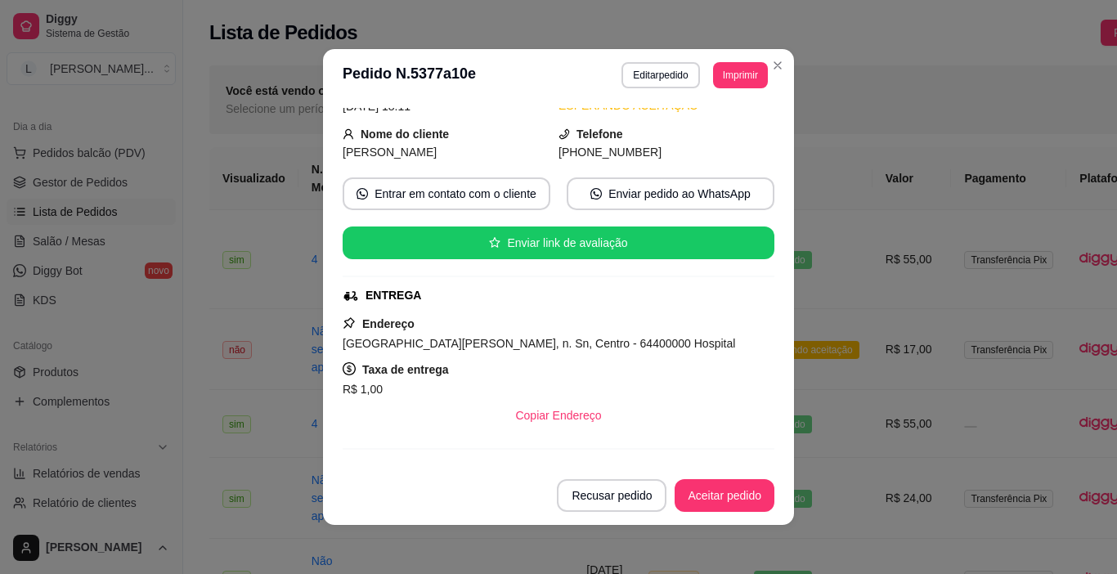
scroll to position [284, 0]
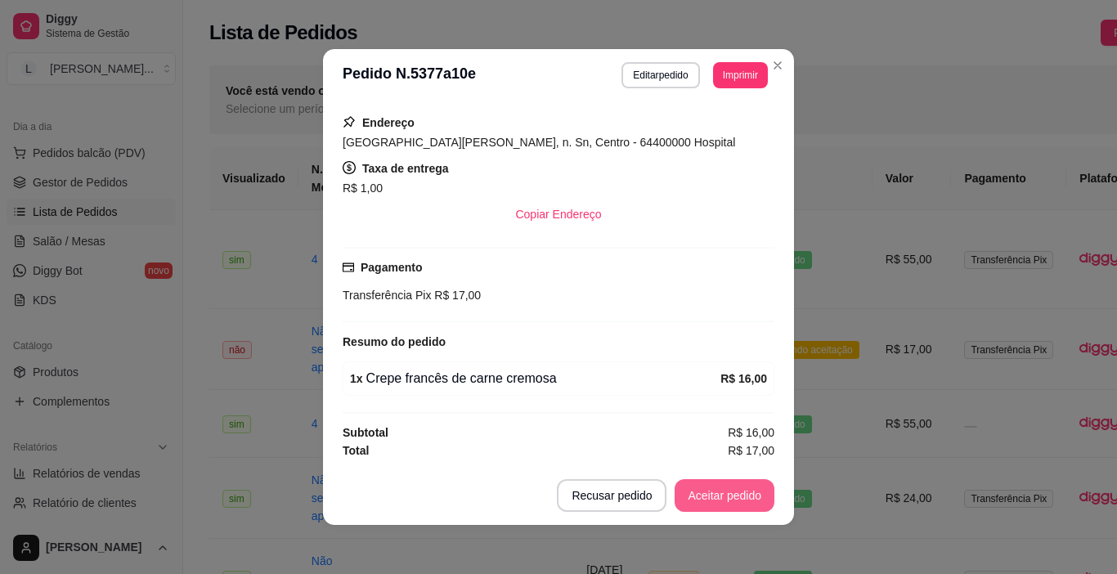
click at [726, 490] on button "Aceitar pedido" at bounding box center [724, 495] width 100 height 33
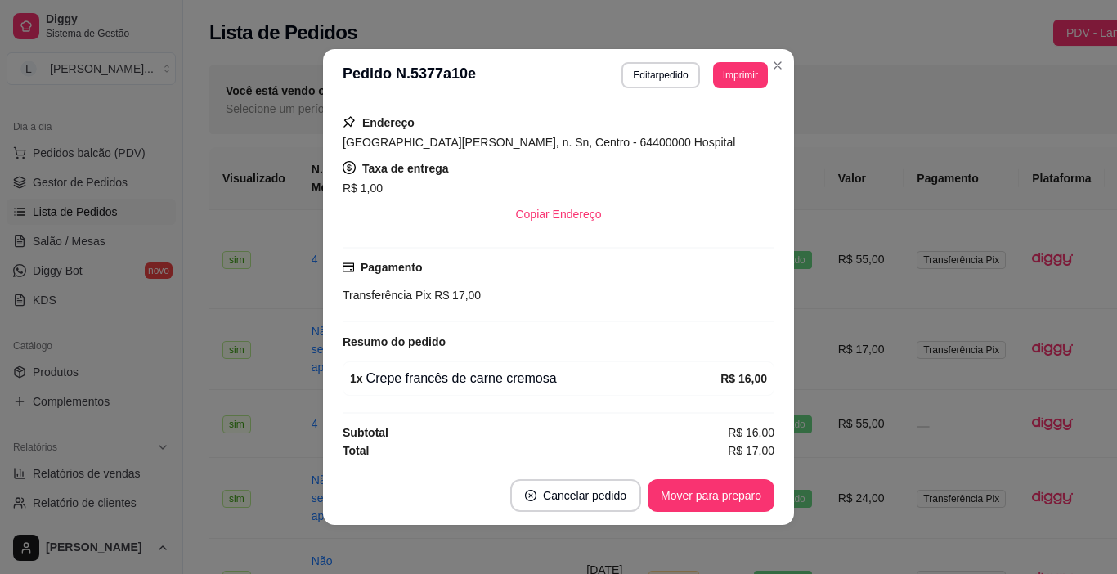
scroll to position [3, 0]
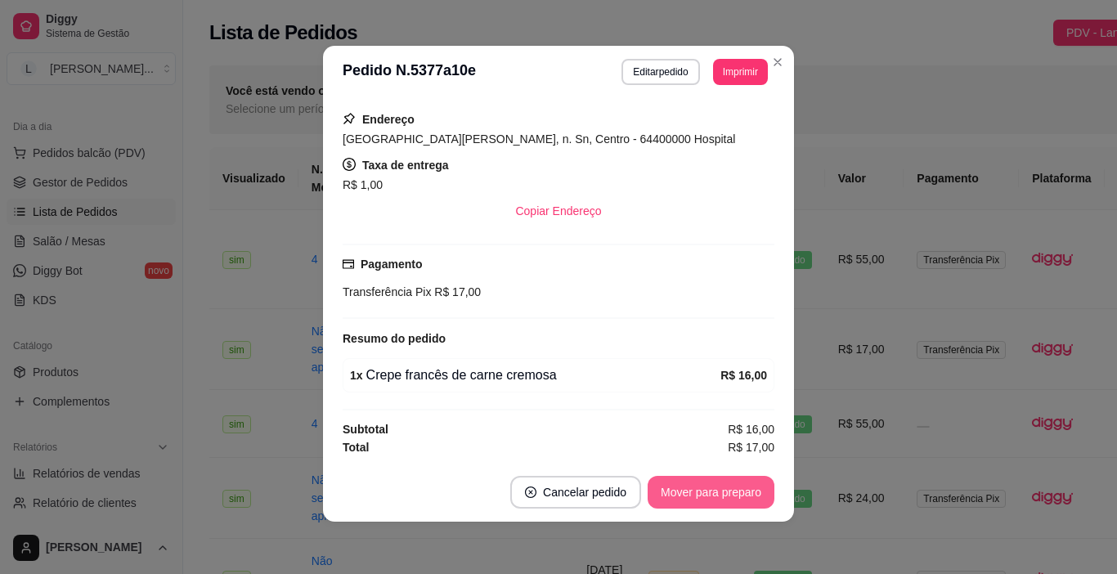
click at [698, 491] on button "Mover para preparo" at bounding box center [710, 492] width 127 height 33
click at [728, 72] on button "Imprimir" at bounding box center [740, 72] width 55 height 26
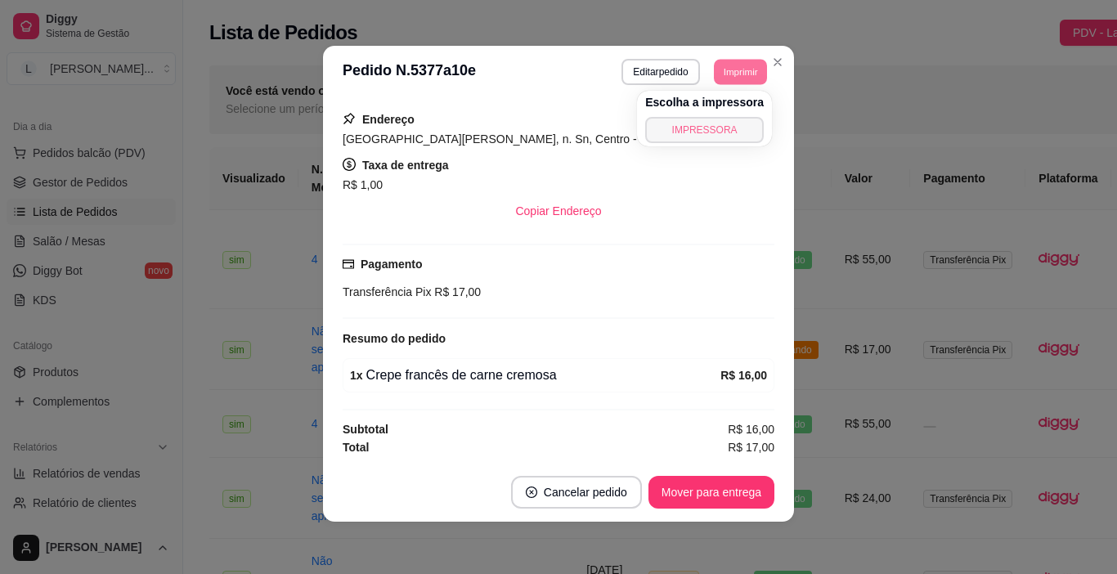
click at [709, 138] on button "IMPRESSORA" at bounding box center [704, 130] width 119 height 26
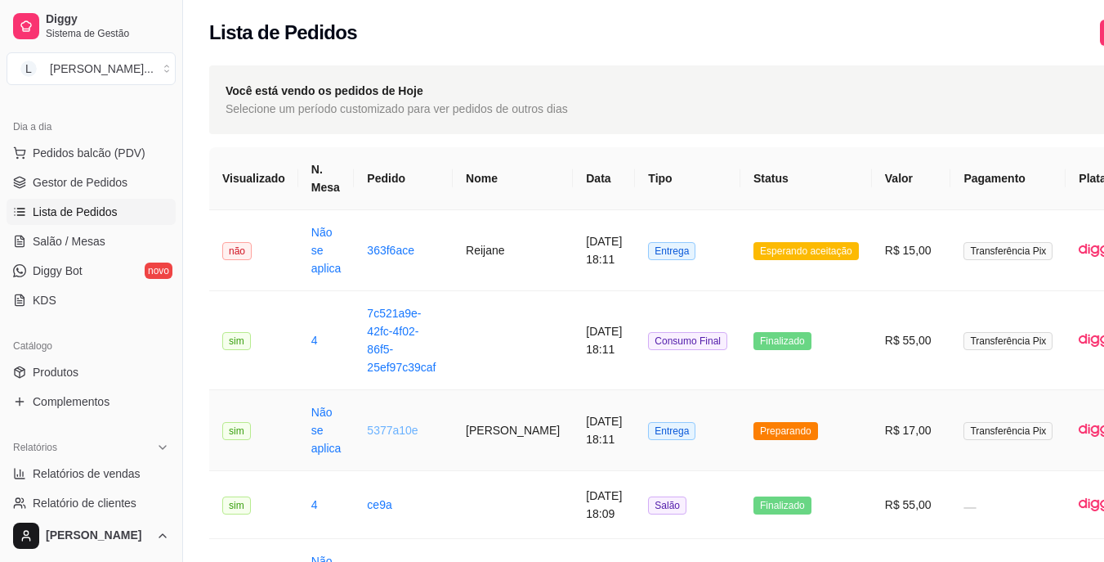
click at [402, 432] on link "5377a10e" at bounding box center [392, 429] width 51 height 13
click at [396, 254] on link "363f6ace" at bounding box center [390, 250] width 47 height 13
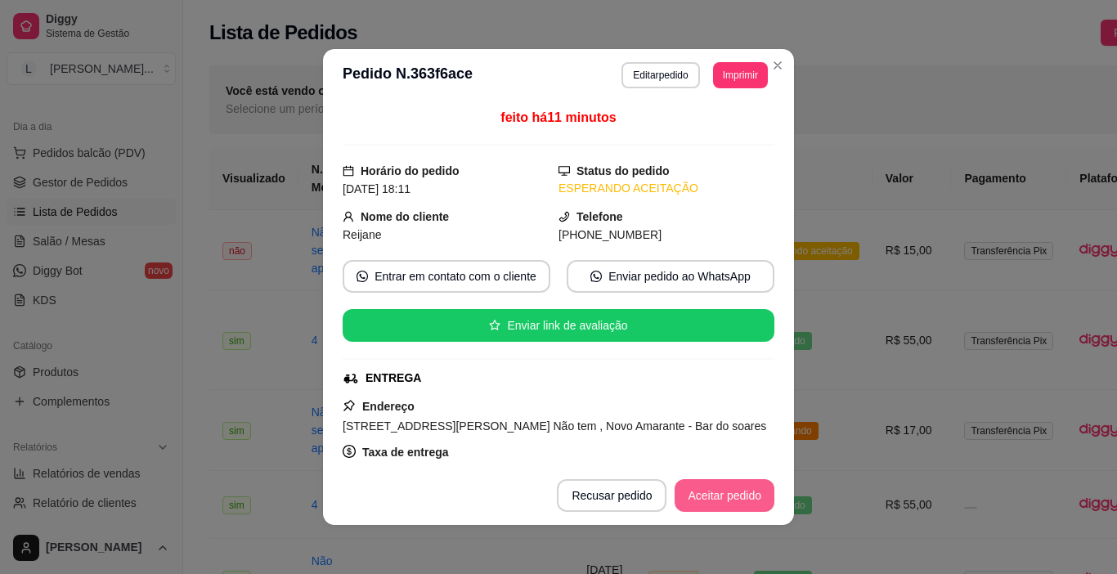
click at [689, 484] on button "Aceitar pedido" at bounding box center [724, 495] width 100 height 33
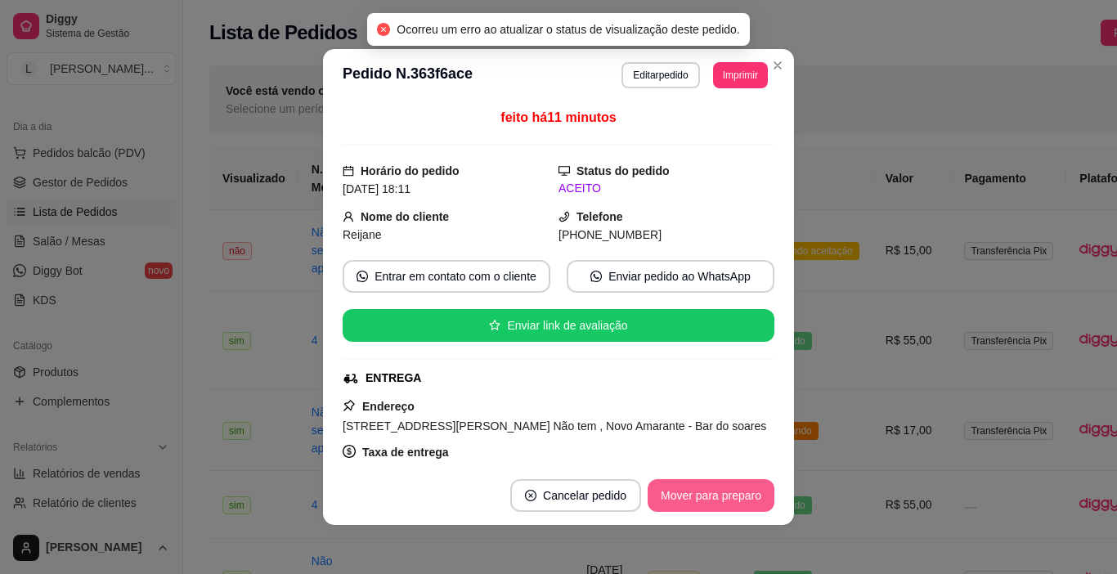
click at [698, 494] on button "Mover para preparo" at bounding box center [710, 495] width 127 height 33
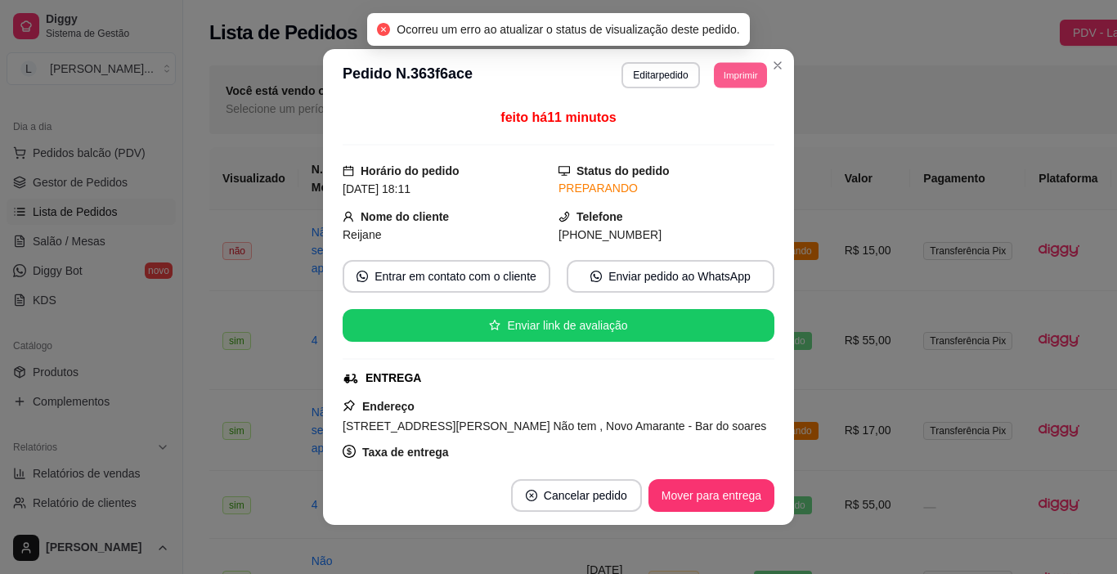
click at [738, 74] on button "Imprimir" at bounding box center [740, 74] width 53 height 25
click at [709, 137] on button "IMPRESSORA" at bounding box center [704, 132] width 119 height 26
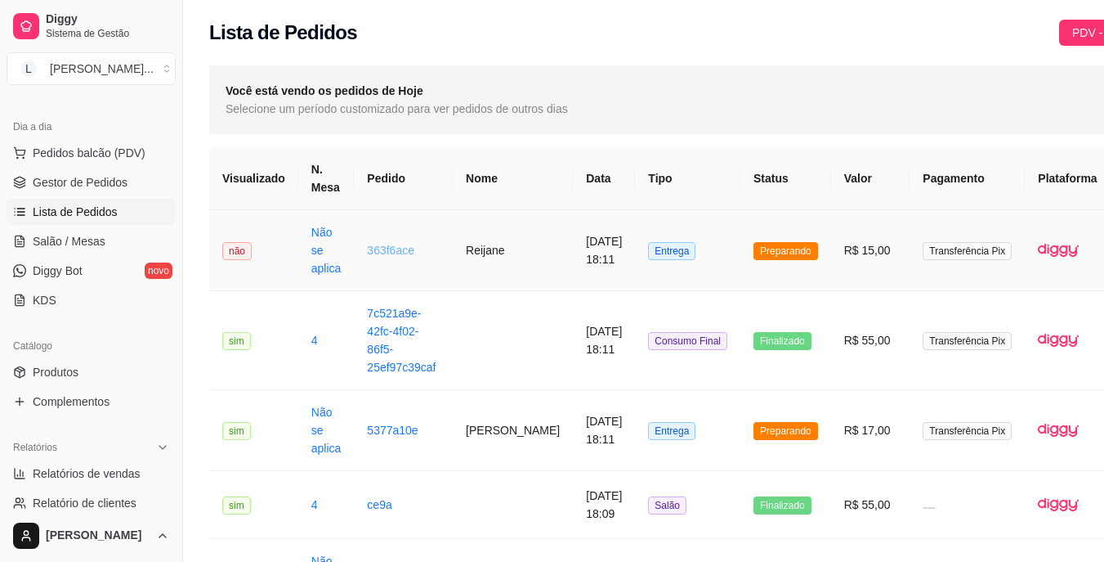
click at [398, 250] on link "363f6ace" at bounding box center [390, 250] width 47 height 13
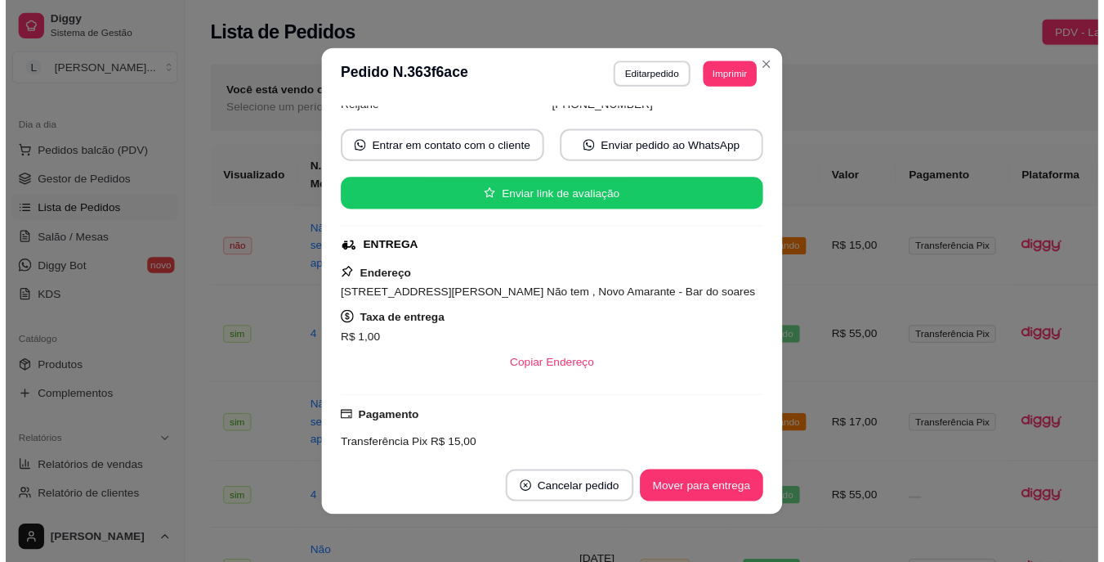
scroll to position [120, 0]
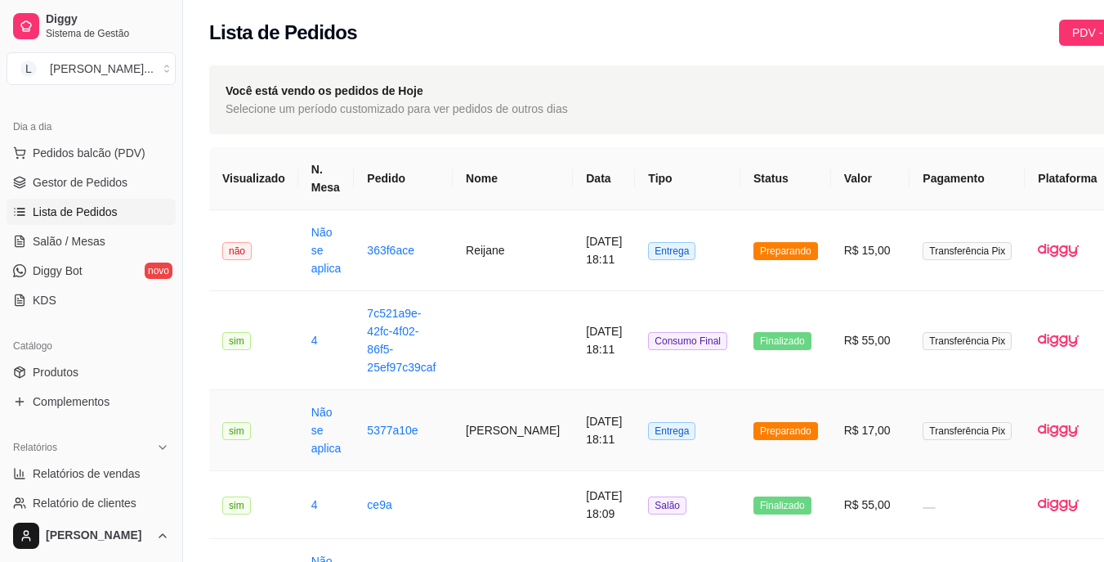
click at [401, 437] on td "5377a10e" at bounding box center [403, 430] width 99 height 81
